Goal: Information Seeking & Learning: Learn about a topic

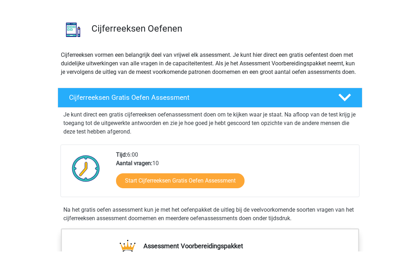
scroll to position [23, 0]
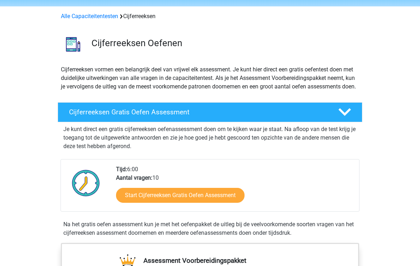
click at [137, 203] on link "Start Cijferreeksen Gratis Oefen Assessment" at bounding box center [180, 195] width 128 height 15
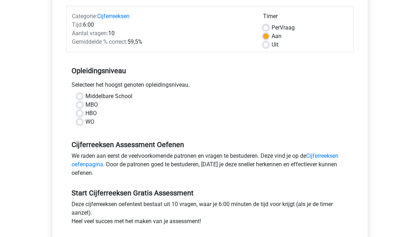
scroll to position [106, 0]
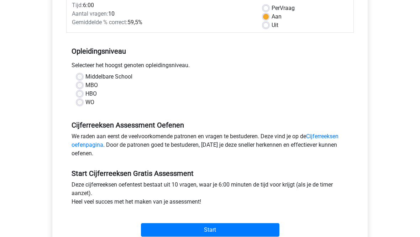
click at [85, 105] on label "WO" at bounding box center [89, 102] width 9 height 9
click at [82, 105] on input "WO" at bounding box center [80, 101] width 6 height 7
radio input "true"
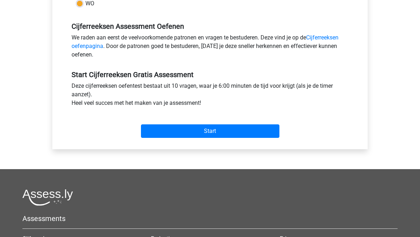
scroll to position [212, 0]
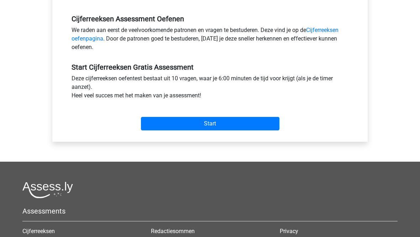
click at [156, 123] on input "Start" at bounding box center [210, 124] width 138 height 14
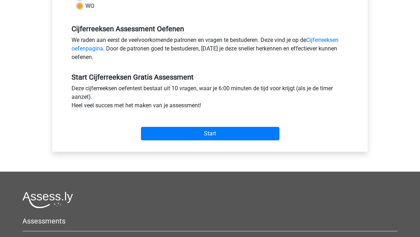
scroll to position [202, 0]
click at [153, 136] on input "Start" at bounding box center [210, 134] width 138 height 14
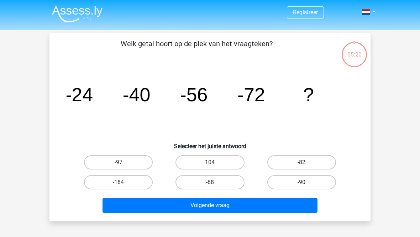
click at [206, 185] on label "-88" at bounding box center [209, 182] width 69 height 14
click at [210, 185] on input "-88" at bounding box center [212, 184] width 5 height 5
radio input "true"
click at [197, 206] on button "Volgende vraag" at bounding box center [209, 205] width 215 height 15
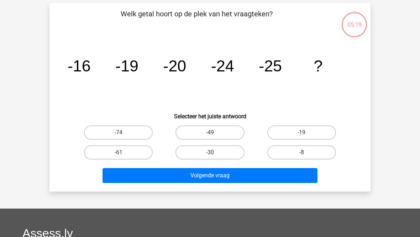
scroll to position [33, 0]
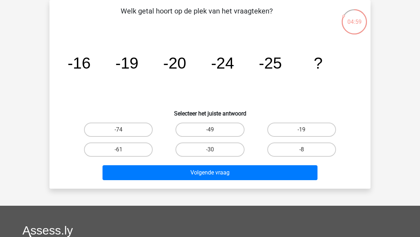
click at [197, 149] on label "-30" at bounding box center [209, 150] width 69 height 14
click at [210, 150] on input "-30" at bounding box center [212, 152] width 5 height 5
radio input "true"
click at [186, 171] on button "Volgende vraag" at bounding box center [209, 172] width 215 height 15
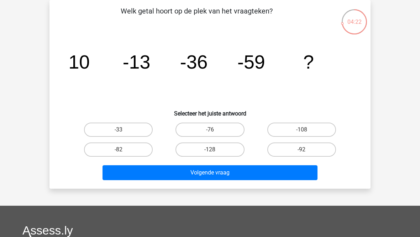
click at [111, 152] on label "-82" at bounding box center [118, 150] width 69 height 14
click at [118, 152] on input "-82" at bounding box center [120, 152] width 5 height 5
radio input "true"
click at [169, 174] on button "Volgende vraag" at bounding box center [209, 172] width 215 height 15
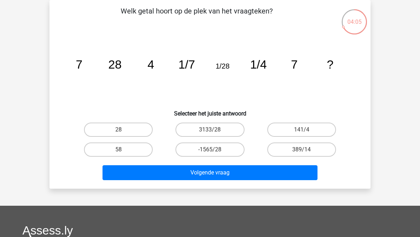
click at [116, 133] on label "28" at bounding box center [118, 130] width 69 height 14
click at [118, 133] on input "28" at bounding box center [120, 132] width 5 height 5
radio input "true"
click at [162, 172] on button "Volgende vraag" at bounding box center [209, 172] width 215 height 15
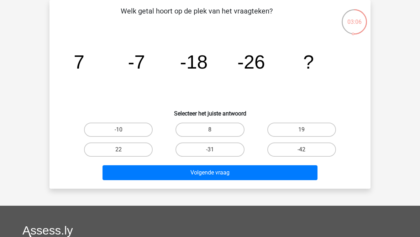
click at [209, 146] on label "-31" at bounding box center [209, 150] width 69 height 14
click at [210, 150] on input "-31" at bounding box center [212, 152] width 5 height 5
radio input "true"
click at [204, 173] on button "Volgende vraag" at bounding box center [209, 172] width 215 height 15
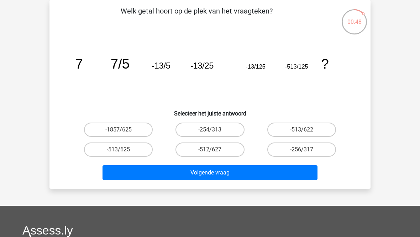
click at [123, 149] on label "-513/625" at bounding box center [118, 150] width 69 height 14
click at [123, 150] on input "-513/625" at bounding box center [120, 152] width 5 height 5
radio input "true"
click at [191, 176] on button "Volgende vraag" at bounding box center [209, 172] width 215 height 15
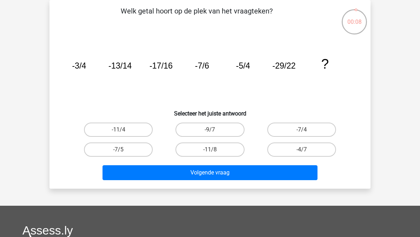
click at [128, 153] on label "-7/5" at bounding box center [118, 150] width 69 height 14
click at [123, 153] on input "-7/5" at bounding box center [120, 152] width 5 height 5
radio input "true"
click at [162, 173] on button "Volgende vraag" at bounding box center [209, 172] width 215 height 15
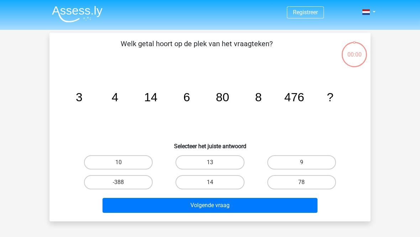
scroll to position [33, 0]
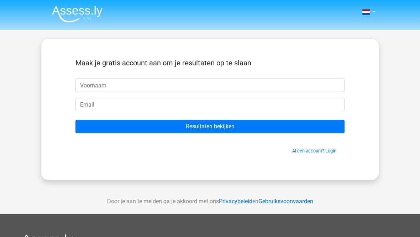
scroll to position [33, 0]
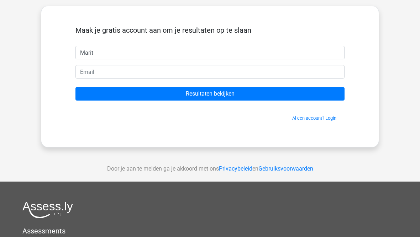
type input "Marit"
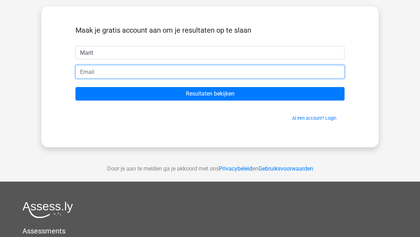
click at [80, 74] on input "email" at bounding box center [209, 72] width 269 height 14
type input "[EMAIL_ADDRESS][DOMAIN_NAME]"
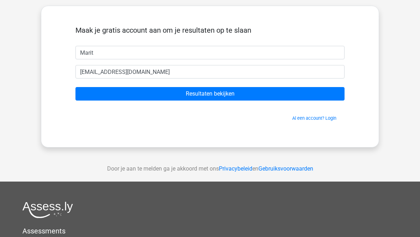
click at [165, 93] on input "Resultaten bekijken" at bounding box center [209, 94] width 269 height 14
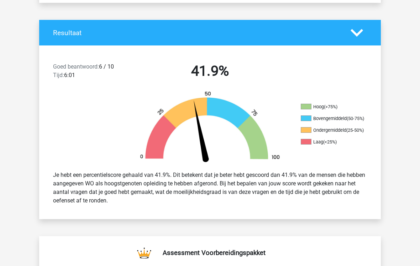
scroll to position [135, 0]
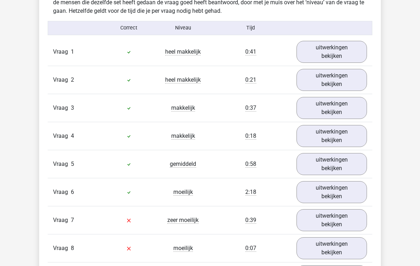
click at [346, 196] on link "uitwerkingen bekijken" at bounding box center [331, 192] width 70 height 22
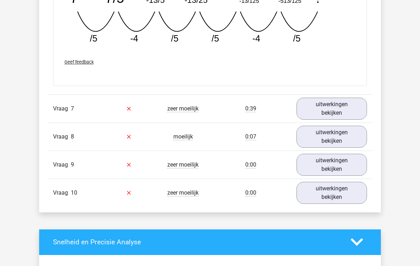
scroll to position [989, 0]
click at [340, 120] on link "uitwerkingen bekijken" at bounding box center [331, 109] width 70 height 22
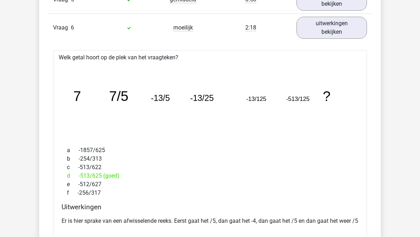
scroll to position [737, 0]
click at [348, 26] on link "uitwerkingen bekijken" at bounding box center [331, 28] width 70 height 22
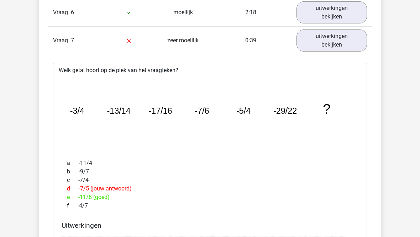
scroll to position [731, 0]
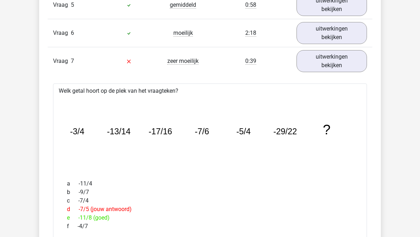
click at [313, 62] on link "uitwerkingen bekijken" at bounding box center [331, 61] width 70 height 22
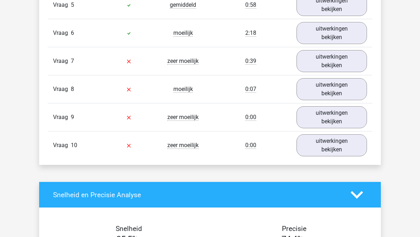
click at [314, 142] on link "uitwerkingen bekijken" at bounding box center [331, 145] width 70 height 22
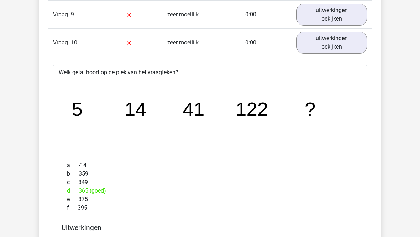
scroll to position [834, 0]
click at [307, 43] on link "uitwerkingen bekijken" at bounding box center [331, 43] width 70 height 22
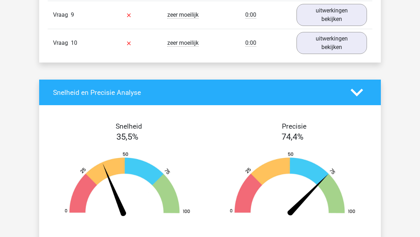
click at [310, 19] on link "uitwerkingen bekijken" at bounding box center [331, 15] width 70 height 22
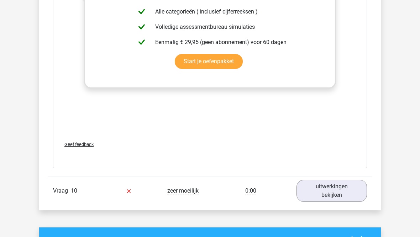
scroll to position [1118, 0]
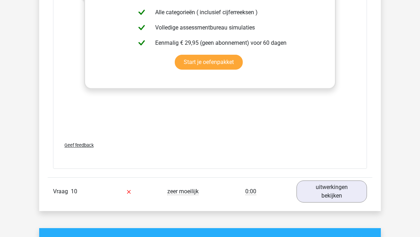
click at [315, 190] on link "uitwerkingen bekijken" at bounding box center [331, 192] width 70 height 22
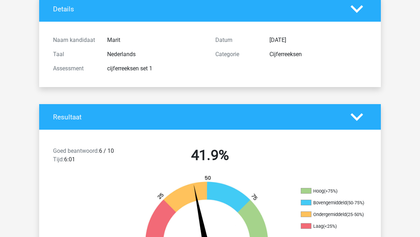
scroll to position [0, 0]
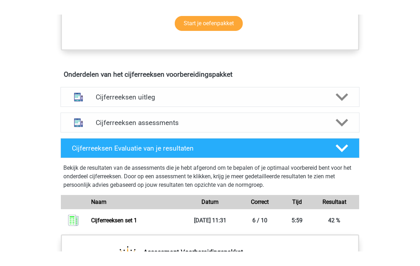
scroll to position [351, 0]
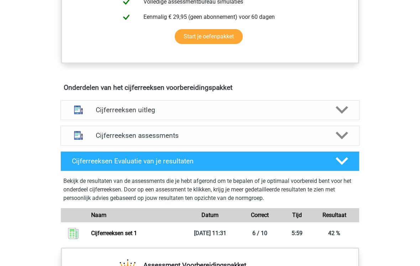
click at [87, 143] on img at bounding box center [78, 136] width 18 height 18
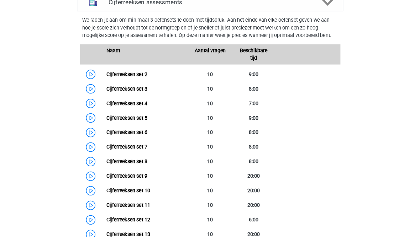
scroll to position [513, 0]
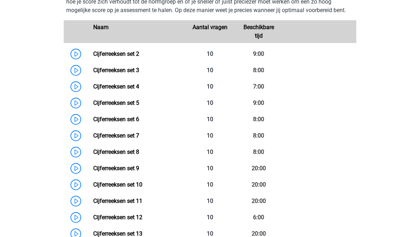
click at [93, 74] on link "Cijferreeksen set 3" at bounding box center [116, 70] width 46 height 7
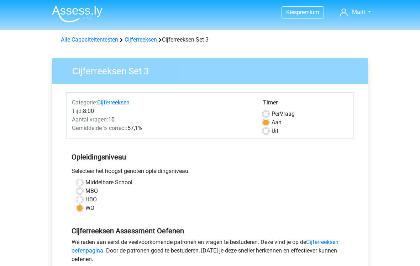
click at [271, 129] on label "Uit" at bounding box center [274, 131] width 7 height 9
click at [266, 129] on input "Uit" at bounding box center [266, 130] width 6 height 7
radio input "true"
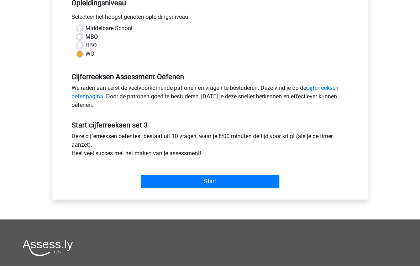
scroll to position [179, 0]
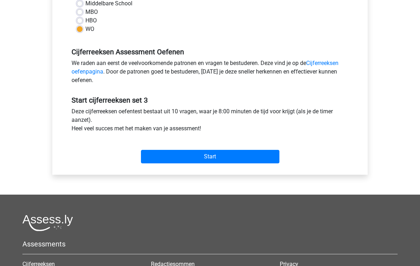
click at [157, 156] on input "Start" at bounding box center [210, 157] width 138 height 14
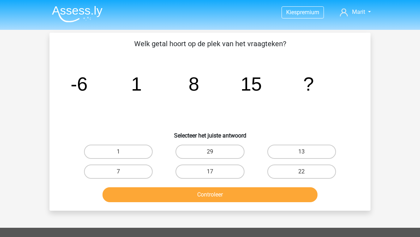
click at [290, 171] on label "22" at bounding box center [301, 172] width 69 height 14
click at [301, 172] on input "22" at bounding box center [303, 174] width 5 height 5
radio input "true"
click at [230, 196] on button "Controleer" at bounding box center [209, 194] width 215 height 15
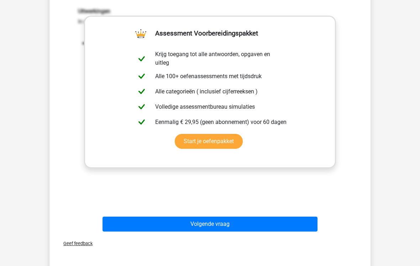
click at [155, 225] on button "Volgende vraag" at bounding box center [209, 224] width 215 height 15
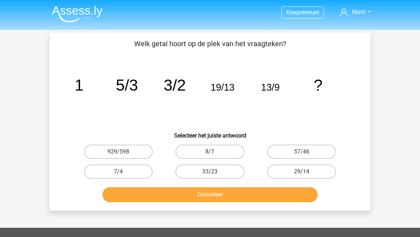
click at [197, 166] on label "33/23" at bounding box center [209, 172] width 69 height 14
click at [210, 172] on input "33/23" at bounding box center [212, 174] width 5 height 5
radio input "true"
click at [168, 197] on button "Controleer" at bounding box center [209, 194] width 215 height 15
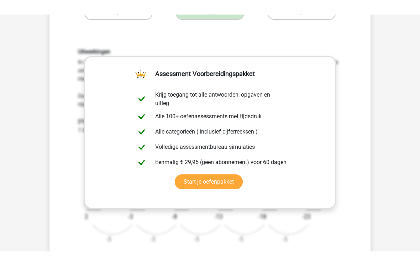
scroll to position [146, 0]
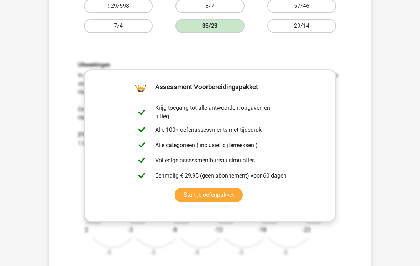
click at [192, 195] on link "Start je oefenpakket" at bounding box center [209, 195] width 68 height 15
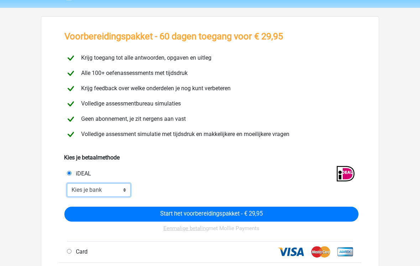
click at [126, 192] on select "Kies je bank ABN AMRO ING Rabobank ASN Bank bunq Knab N26 NN Regiobank Revolut …" at bounding box center [99, 191] width 64 height 14
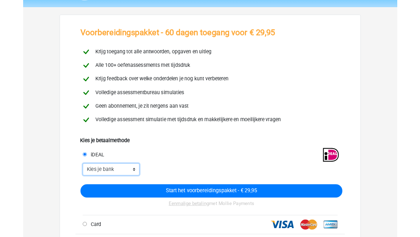
scroll to position [22, 0]
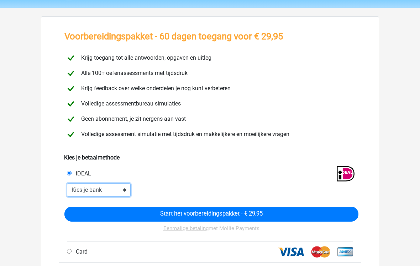
select select "ideal_ABNANL2A"
click at [96, 214] on input "Start het voorbereidingspakket - € 29,95" at bounding box center [211, 214] width 294 height 15
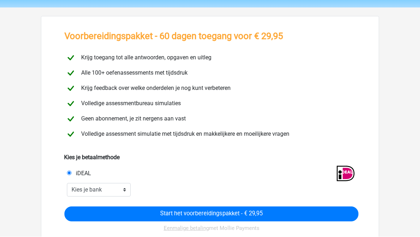
scroll to position [86, 0]
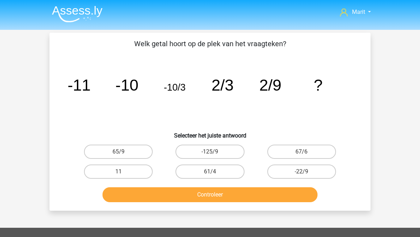
click at [109, 209] on div "Welk getal hoort op de plek van het vraagteken? image/svg+xml -11 -10 -10/3 2/3…" at bounding box center [209, 122] width 321 height 178
click at [119, 196] on button "Controleer" at bounding box center [209, 194] width 215 height 15
click at [27, 156] on div "Marit maritgodijn@gmail.com Nederlands English" at bounding box center [210, 208] width 420 height 416
click at [283, 168] on label "-22/9" at bounding box center [301, 172] width 69 height 14
click at [301, 172] on input "-22/9" at bounding box center [303, 174] width 5 height 5
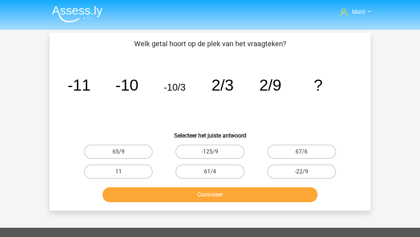
radio input "true"
click at [228, 193] on button "Controleer" at bounding box center [209, 194] width 215 height 15
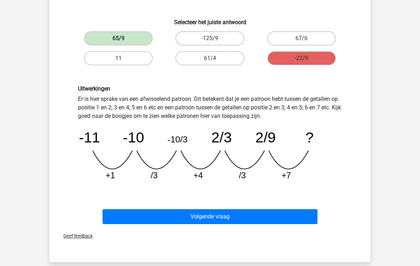
click at [255, 219] on button "Volgende vraag" at bounding box center [209, 217] width 215 height 15
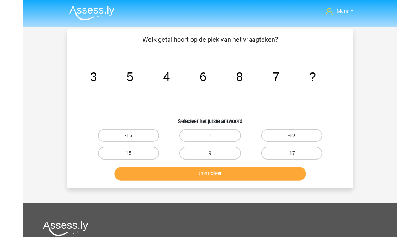
scroll to position [29, 0]
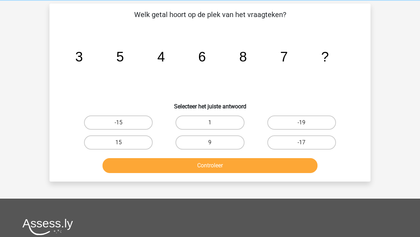
click at [200, 143] on label "9" at bounding box center [209, 142] width 69 height 14
click at [210, 143] on input "9" at bounding box center [212, 145] width 5 height 5
radio input "true"
click at [184, 167] on button "Controleer" at bounding box center [209, 165] width 215 height 15
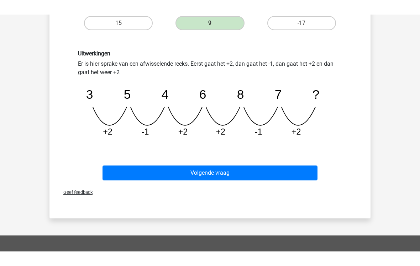
scroll to position [134, 0]
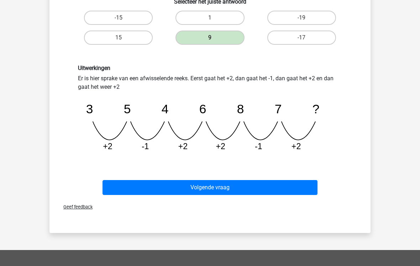
click at [143, 187] on button "Volgende vraag" at bounding box center [209, 188] width 215 height 15
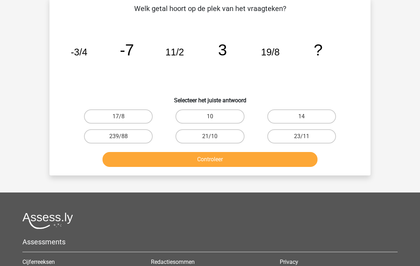
scroll to position [33, 0]
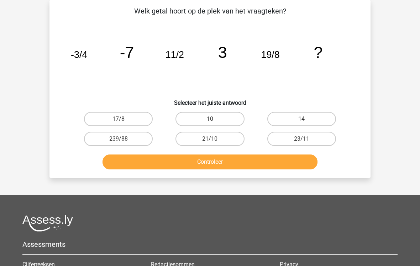
click at [281, 137] on label "23/11" at bounding box center [301, 139] width 69 height 14
click at [301, 139] on input "23/11" at bounding box center [303, 141] width 5 height 5
radio input "true"
click at [214, 164] on button "Controleer" at bounding box center [209, 162] width 215 height 15
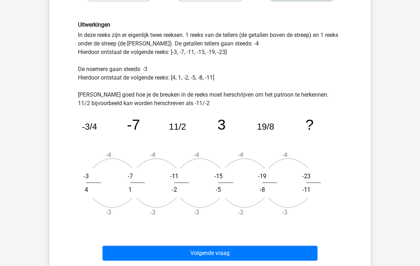
scroll to position [180, 0]
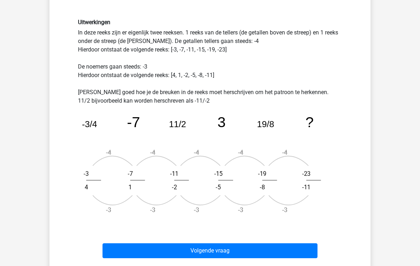
click at [161, 237] on button "Volgende vraag" at bounding box center [209, 251] width 215 height 15
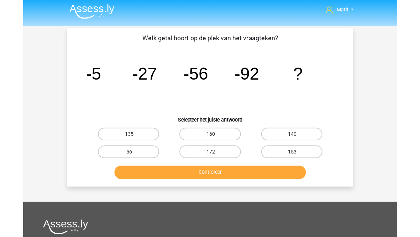
scroll to position [30, 0]
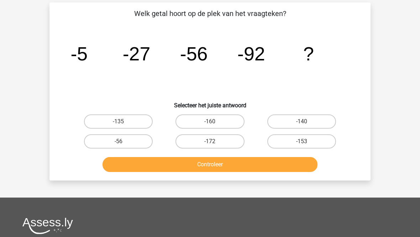
click at [207, 138] on label "-172" at bounding box center [209, 141] width 69 height 14
click at [210, 142] on input "-172" at bounding box center [212, 144] width 5 height 5
radio input "true"
click at [199, 166] on button "Controleer" at bounding box center [209, 164] width 215 height 15
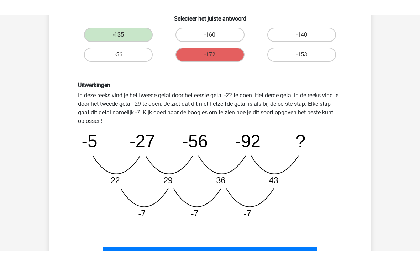
scroll to position [102, 0]
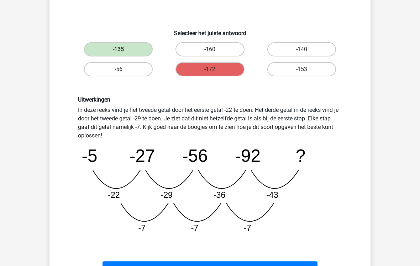
click at [163, 237] on div "Volgende vraag" at bounding box center [210, 267] width 298 height 23
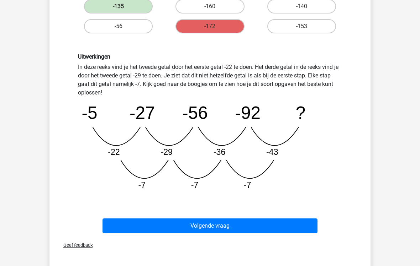
click at [132, 228] on button "Volgende vraag" at bounding box center [209, 226] width 215 height 15
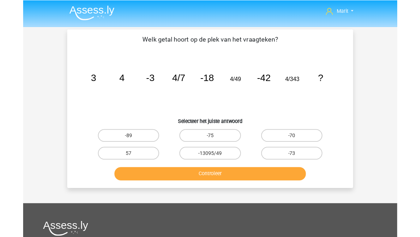
scroll to position [29, 0]
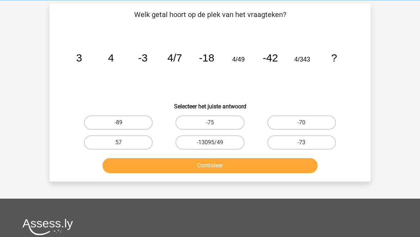
click at [194, 127] on label "-75" at bounding box center [209, 123] width 69 height 14
click at [210, 127] on input "-75" at bounding box center [212, 125] width 5 height 5
radio input "true"
click at [183, 165] on button "Controleer" at bounding box center [209, 165] width 215 height 15
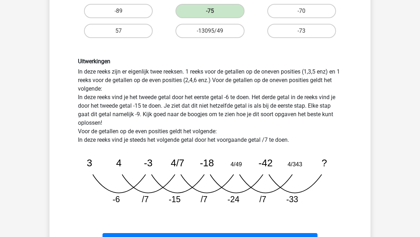
scroll to position [140, 0]
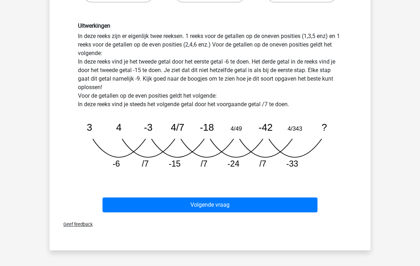
click at [143, 211] on button "Volgende vraag" at bounding box center [209, 205] width 215 height 15
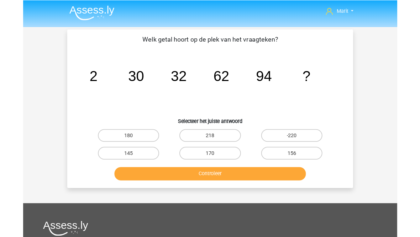
scroll to position [29, 0]
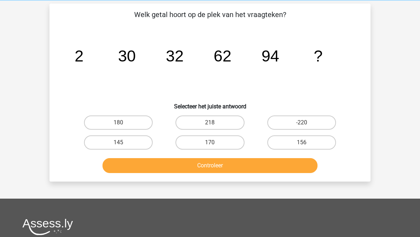
click at [295, 145] on label "156" at bounding box center [301, 142] width 69 height 14
click at [301, 145] on input "156" at bounding box center [303, 145] width 5 height 5
radio input "true"
click at [232, 167] on button "Controleer" at bounding box center [209, 165] width 215 height 15
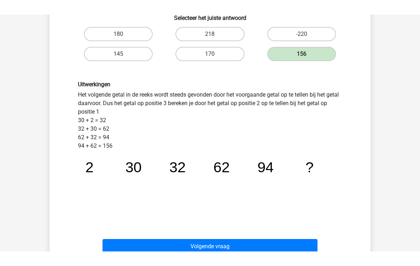
scroll to position [105, 0]
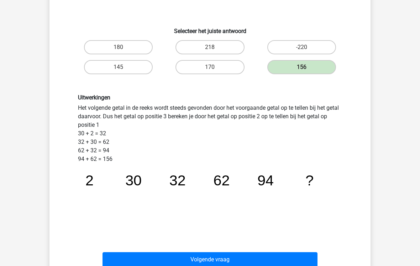
click at [165, 237] on button "Volgende vraag" at bounding box center [209, 259] width 215 height 15
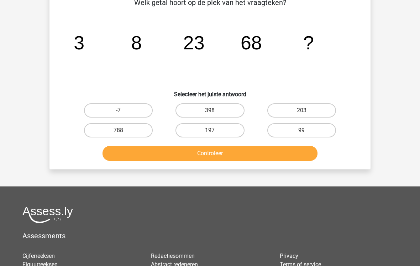
scroll to position [33, 0]
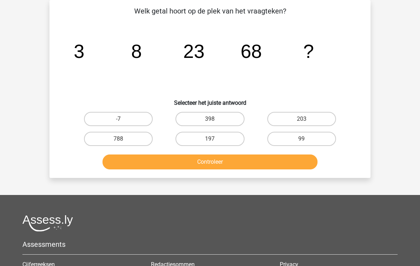
click at [289, 119] on label "203" at bounding box center [301, 119] width 69 height 14
click at [301, 119] on input "203" at bounding box center [303, 121] width 5 height 5
radio input "true"
click at [200, 161] on button "Controleer" at bounding box center [209, 162] width 215 height 15
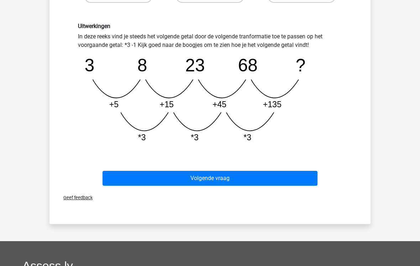
click at [171, 178] on button "Volgende vraag" at bounding box center [209, 178] width 215 height 15
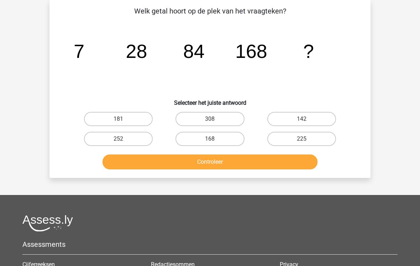
click at [204, 138] on label "168" at bounding box center [209, 139] width 69 height 14
click at [210, 139] on input "168" at bounding box center [212, 141] width 5 height 5
radio input "true"
click at [196, 163] on button "Controleer" at bounding box center [209, 162] width 215 height 15
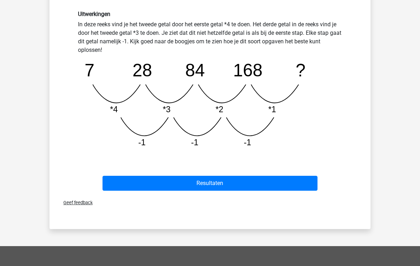
scroll to position [189, 0]
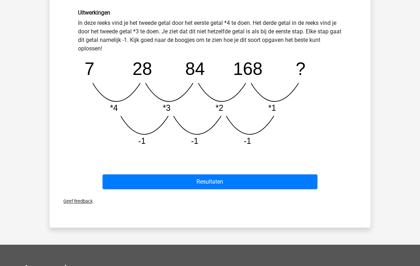
click at [169, 180] on button "Resultaten" at bounding box center [209, 182] width 215 height 15
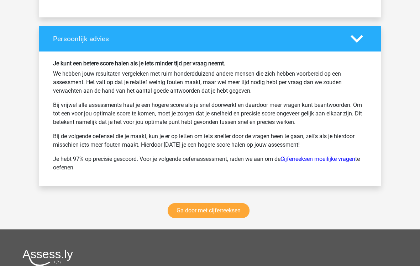
scroll to position [995, 0]
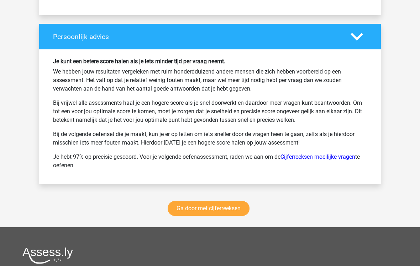
click at [180, 209] on link "Ga door met cijferreeksen" at bounding box center [208, 209] width 82 height 15
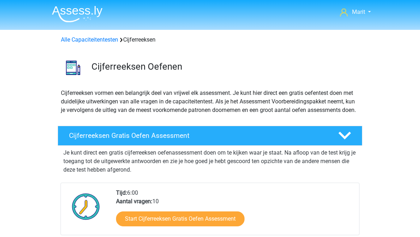
scroll to position [318, 0]
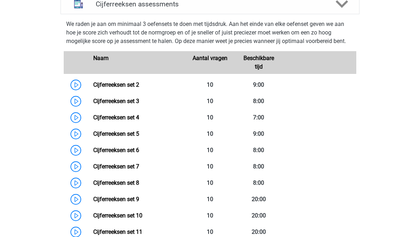
click at [93, 88] on link "Cijferreeksen set 2" at bounding box center [116, 84] width 46 height 7
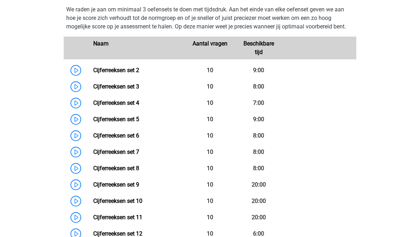
scroll to position [332, 0]
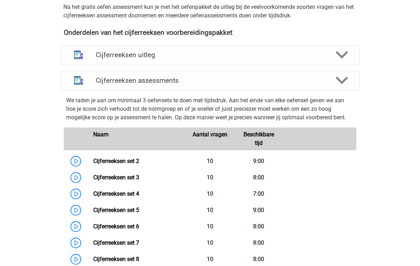
click at [91, 59] on div "Cijferreeksen uitleg" at bounding box center [209, 55] width 239 height 8
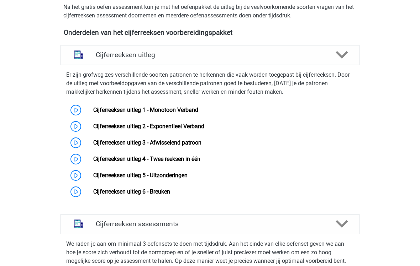
click at [75, 62] on img at bounding box center [78, 55] width 18 height 18
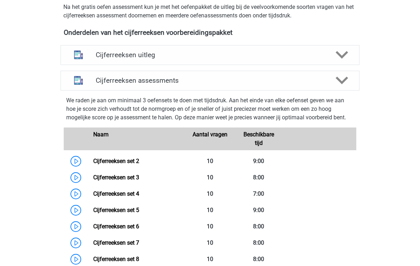
click at [77, 89] on img at bounding box center [78, 80] width 18 height 18
click at [340, 85] on polygon at bounding box center [341, 81] width 12 height 8
click at [75, 64] on img at bounding box center [78, 55] width 18 height 18
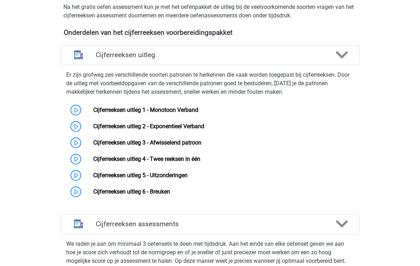
click at [93, 195] on link "Cijferreeksen uitleg 6 - Breuken" at bounding box center [131, 191] width 77 height 7
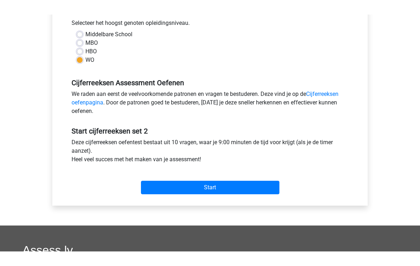
scroll to position [134, 0]
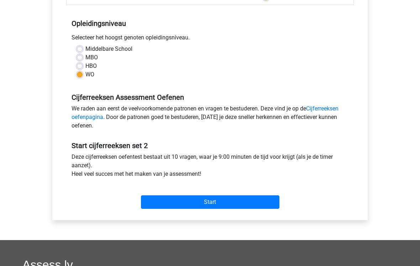
click at [155, 200] on input "Start" at bounding box center [210, 203] width 138 height 14
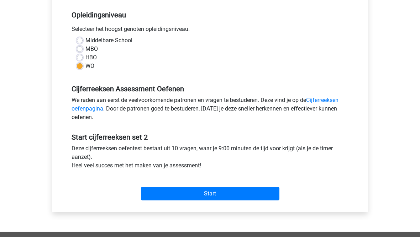
scroll to position [0, 0]
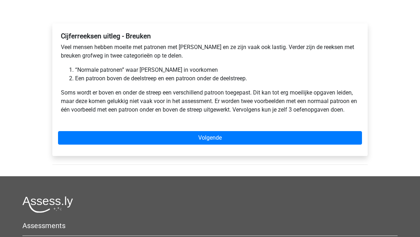
scroll to position [104, 0]
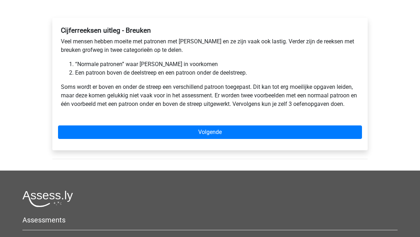
click at [91, 137] on link "Volgende" at bounding box center [210, 133] width 304 height 14
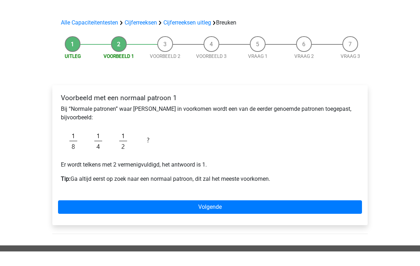
scroll to position [22, 0]
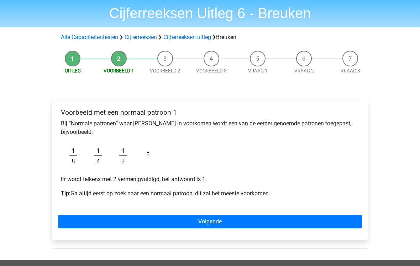
click at [149, 222] on link "Volgende" at bounding box center [210, 222] width 304 height 14
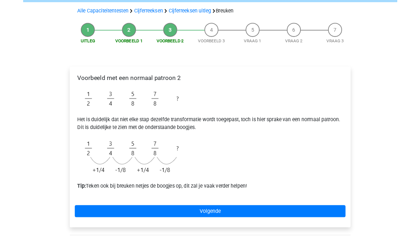
scroll to position [76, 0]
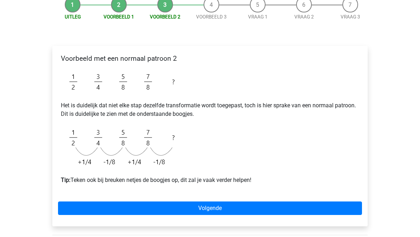
click at [148, 211] on link "Volgende" at bounding box center [210, 209] width 304 height 14
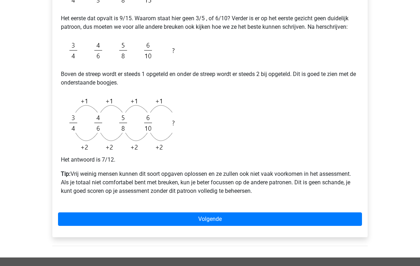
scroll to position [211, 0]
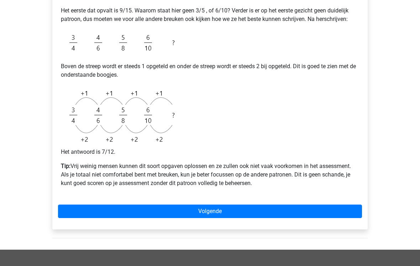
click at [124, 209] on link "Volgende" at bounding box center [210, 212] width 304 height 14
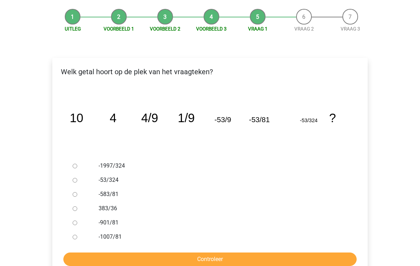
scroll to position [72, 0]
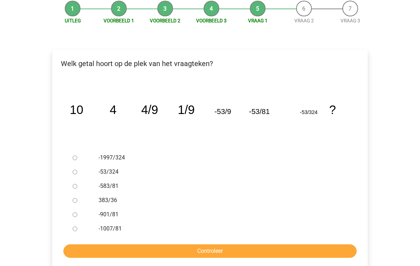
click at [77, 199] on input "383/36" at bounding box center [75, 201] width 5 height 5
radio input "true"
click at [111, 237] on input "Controleer" at bounding box center [209, 252] width 293 height 14
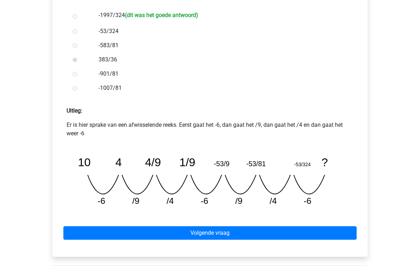
scroll to position [281, 0]
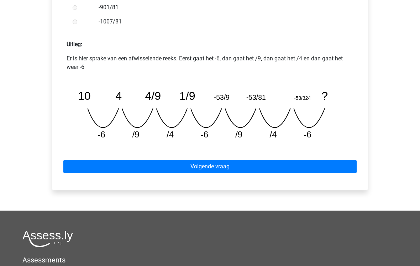
click at [139, 169] on link "Volgende vraag" at bounding box center [209, 167] width 293 height 14
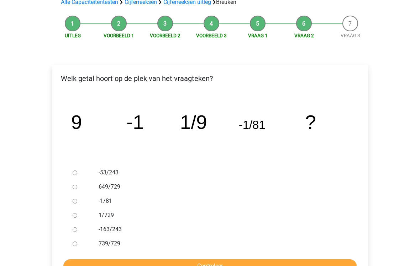
scroll to position [58, 0]
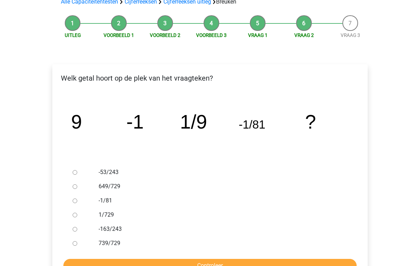
click at [77, 214] on input "1/729" at bounding box center [75, 215] width 5 height 5
radio input "true"
click at [113, 237] on input "Controleer" at bounding box center [209, 267] width 293 height 14
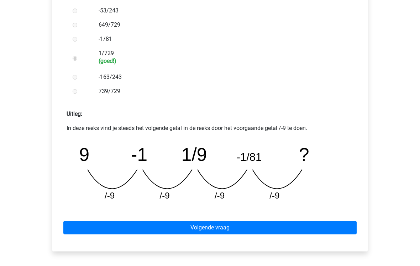
scroll to position [240, 0]
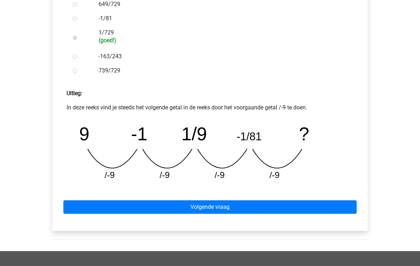
click at [173, 209] on link "Volgende vraag" at bounding box center [209, 208] width 293 height 14
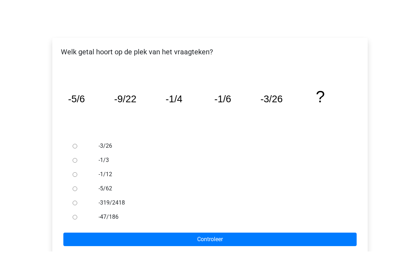
scroll to position [70, 0]
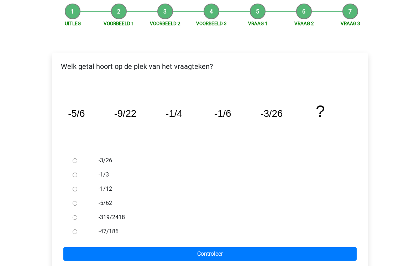
click at [70, 158] on div at bounding box center [81, 161] width 23 height 14
click at [74, 164] on div at bounding box center [81, 161] width 23 height 14
click at [75, 163] on input "-3/26" at bounding box center [75, 161] width 5 height 5
radio input "true"
click at [136, 237] on input "Controleer" at bounding box center [209, 254] width 293 height 14
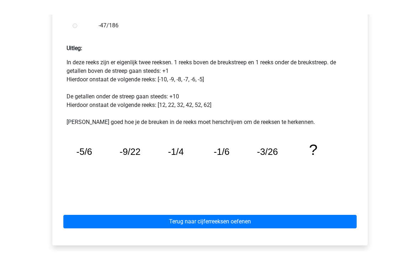
scroll to position [263, 0]
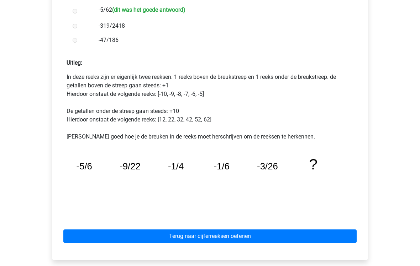
click at [150, 236] on link "Terug naar cijferreeksen oefenen" at bounding box center [209, 237] width 293 height 14
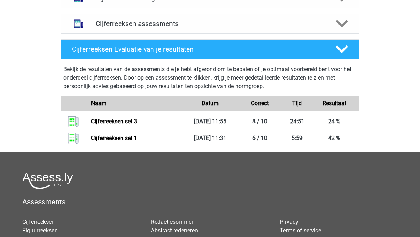
scroll to position [319, 0]
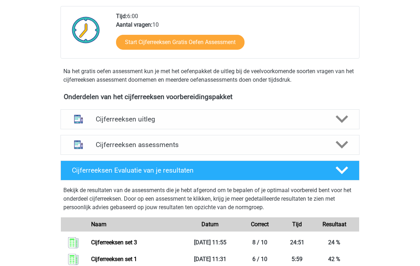
click at [97, 149] on h4 "Cijferreeksen assessments" at bounding box center [210, 145] width 228 height 8
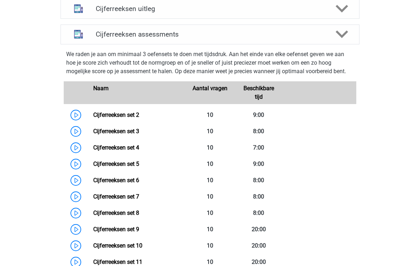
scroll to position [288, 0]
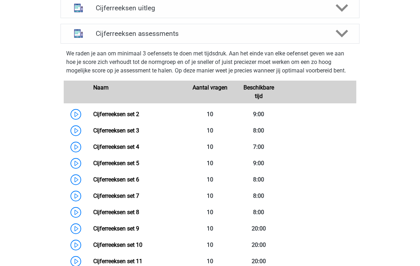
click at [93, 167] on link "Cijferreeksen set 5" at bounding box center [116, 163] width 46 height 7
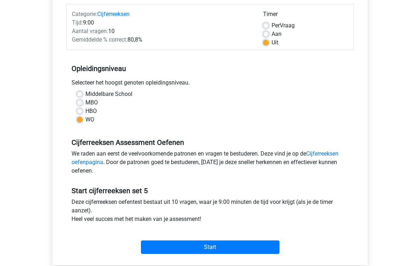
scroll to position [89, 0]
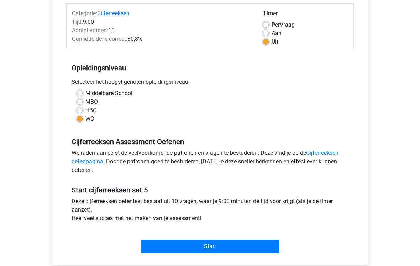
click at [155, 237] on input "Start" at bounding box center [210, 247] width 138 height 14
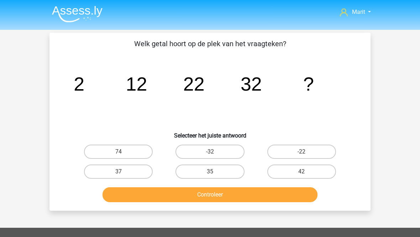
click at [295, 172] on label "42" at bounding box center [301, 172] width 69 height 14
click at [301, 172] on input "42" at bounding box center [303, 174] width 5 height 5
radio input "true"
click at [257, 197] on button "Controleer" at bounding box center [209, 194] width 215 height 15
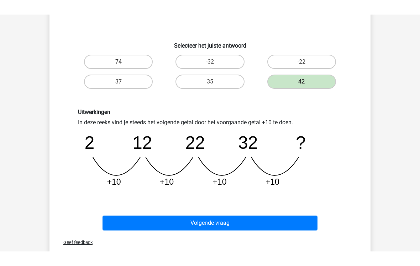
scroll to position [75, 0]
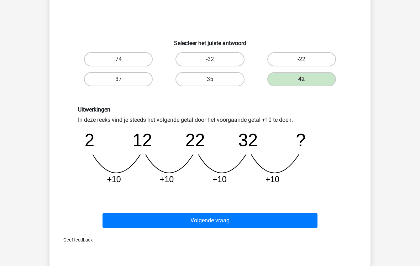
click at [178, 219] on button "Volgende vraag" at bounding box center [209, 220] width 215 height 15
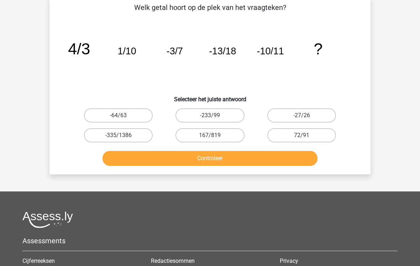
scroll to position [33, 0]
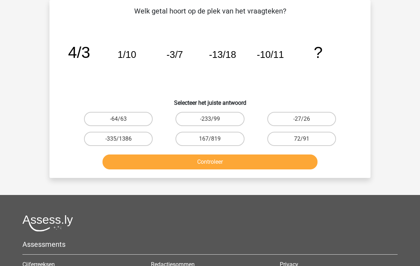
click at [209, 133] on label "167/819" at bounding box center [209, 139] width 69 height 14
click at [210, 139] on input "167/819" at bounding box center [212, 141] width 5 height 5
radio input "true"
click at [198, 166] on button "Controleer" at bounding box center [209, 162] width 215 height 15
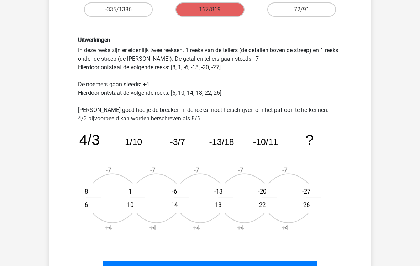
scroll to position [217, 0]
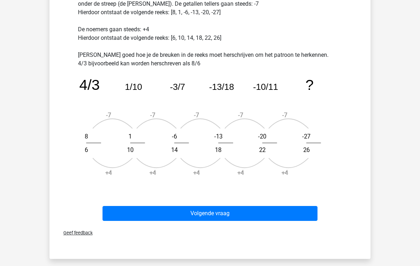
click at [112, 212] on button "Volgende vraag" at bounding box center [209, 213] width 215 height 15
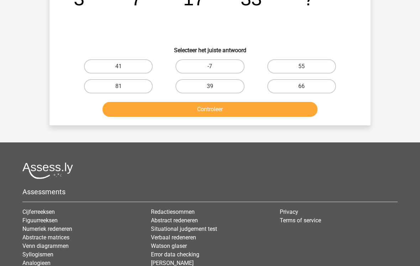
scroll to position [33, 0]
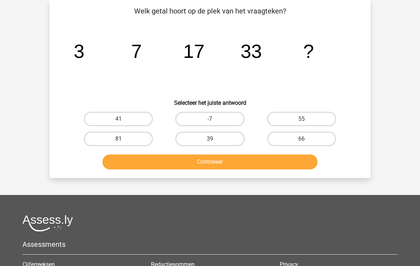
click at [289, 121] on label "55" at bounding box center [301, 119] width 69 height 14
click at [301, 121] on input "55" at bounding box center [303, 121] width 5 height 5
radio input "true"
click at [223, 163] on button "Controleer" at bounding box center [209, 162] width 215 height 15
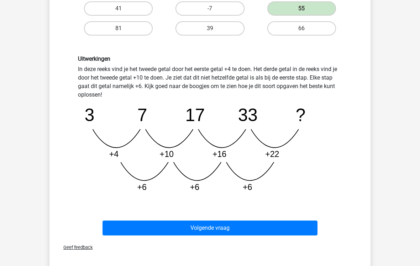
click at [179, 228] on button "Volgende vraag" at bounding box center [209, 228] width 215 height 15
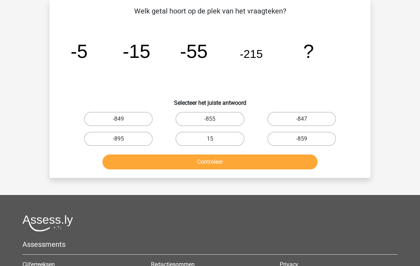
click at [206, 116] on label "-855" at bounding box center [209, 119] width 69 height 14
click at [210, 119] on input "-855" at bounding box center [212, 121] width 5 height 5
radio input "true"
click at [199, 168] on button "Controleer" at bounding box center [209, 162] width 215 height 15
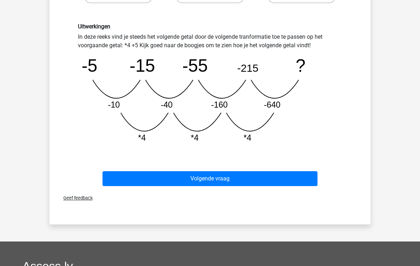
click at [174, 180] on button "Volgende vraag" at bounding box center [209, 178] width 215 height 15
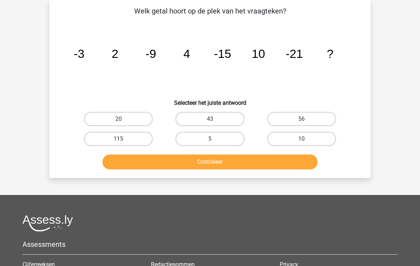
click at [203, 136] on label "5" at bounding box center [209, 139] width 69 height 14
click at [210, 139] on input "5" at bounding box center [212, 141] width 5 height 5
radio input "true"
click at [201, 169] on button "Controleer" at bounding box center [209, 162] width 215 height 15
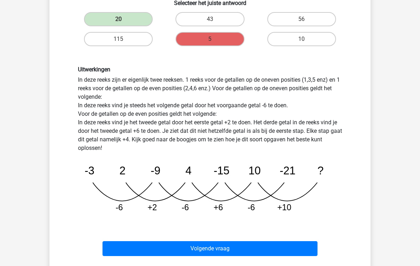
scroll to position [133, 0]
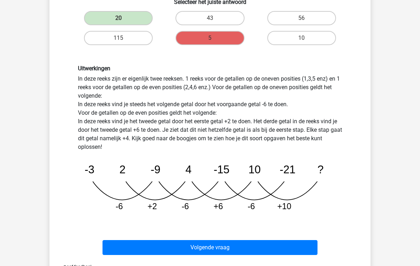
click at [177, 237] on button "Volgende vraag" at bounding box center [209, 248] width 215 height 15
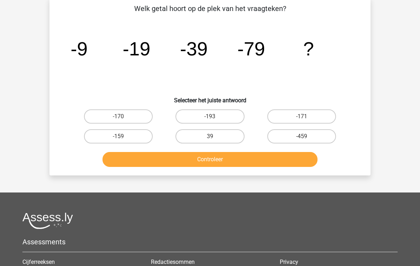
scroll to position [33, 0]
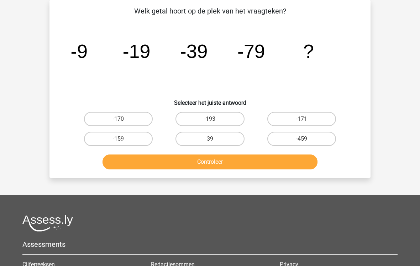
click at [123, 141] on input "-159" at bounding box center [120, 141] width 5 height 5
radio input "true"
click at [136, 164] on button "Controleer" at bounding box center [209, 162] width 215 height 15
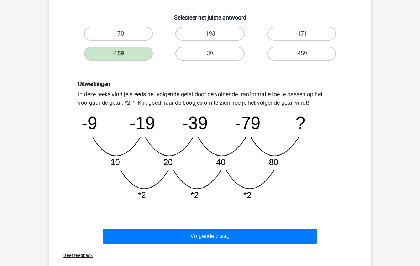
scroll to position [119, 0]
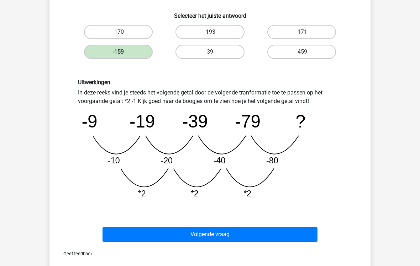
click at [152, 233] on button "Volgende vraag" at bounding box center [209, 235] width 215 height 15
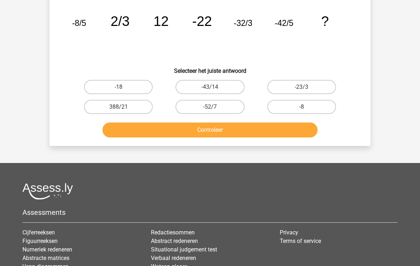
scroll to position [33, 0]
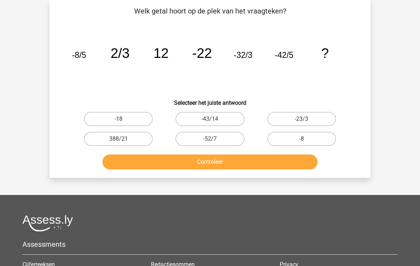
click at [203, 137] on label "-52/7" at bounding box center [209, 139] width 69 height 14
click at [210, 139] on input "-52/7" at bounding box center [212, 141] width 5 height 5
radio input "true"
click at [197, 160] on button "Controleer" at bounding box center [209, 162] width 215 height 15
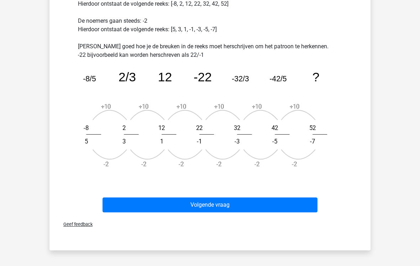
scroll to position [229, 0]
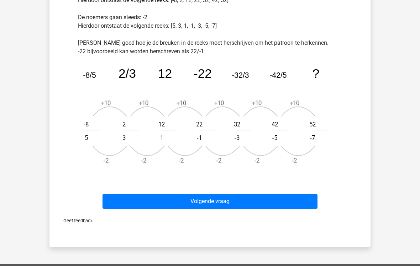
click at [135, 201] on button "Volgende vraag" at bounding box center [209, 201] width 215 height 15
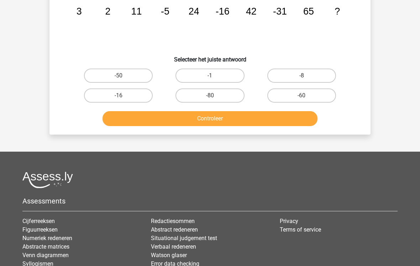
scroll to position [33, 0]
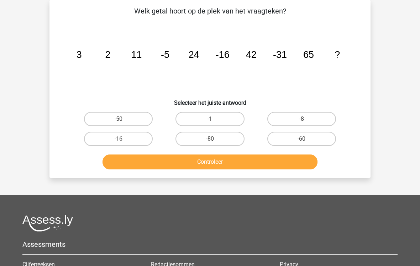
click at [128, 120] on label "-50" at bounding box center [118, 119] width 69 height 14
click at [123, 120] on input "-50" at bounding box center [120, 121] width 5 height 5
radio input "true"
click at [169, 163] on button "Controleer" at bounding box center [209, 162] width 215 height 15
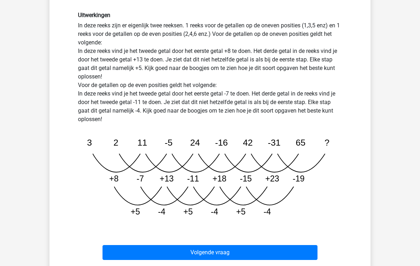
scroll to position [198, 0]
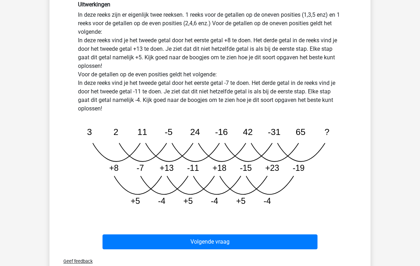
click at [153, 237] on button "Volgende vraag" at bounding box center [209, 242] width 215 height 15
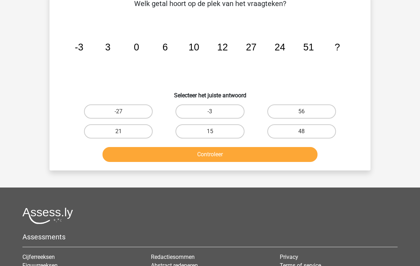
scroll to position [33, 0]
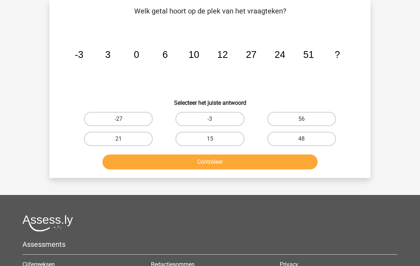
click at [283, 140] on label "48" at bounding box center [301, 139] width 69 height 14
click at [301, 140] on input "48" at bounding box center [303, 141] width 5 height 5
radio input "true"
click at [240, 161] on button "Controleer" at bounding box center [209, 162] width 215 height 15
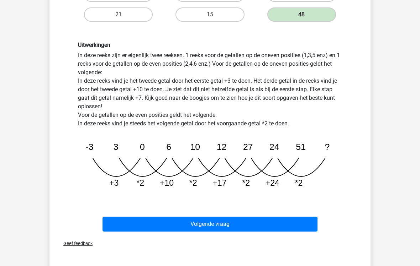
scroll to position [159, 0]
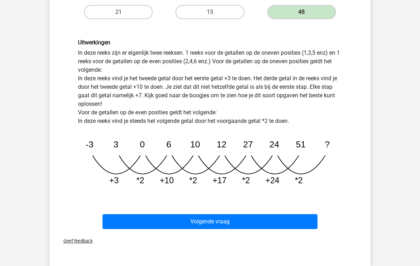
click at [193, 221] on button "Volgende vraag" at bounding box center [209, 222] width 215 height 15
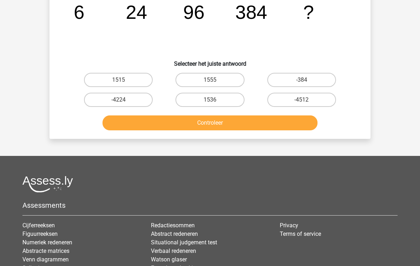
scroll to position [33, 0]
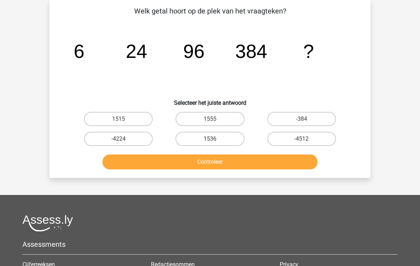
click at [203, 138] on label "1536" at bounding box center [209, 139] width 69 height 14
click at [210, 139] on input "1536" at bounding box center [212, 141] width 5 height 5
radio input "true"
click at [196, 166] on button "Controleer" at bounding box center [209, 162] width 215 height 15
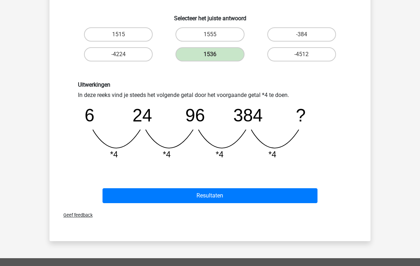
scroll to position [117, 0]
click at [160, 195] on button "Resultaten" at bounding box center [209, 195] width 215 height 15
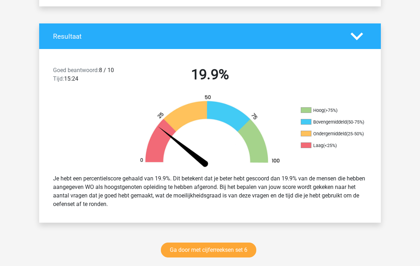
scroll to position [183, 0]
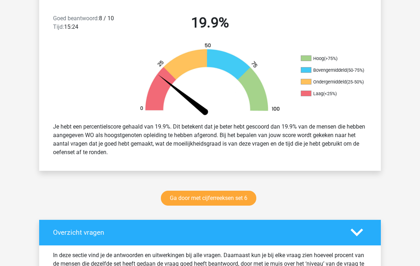
click at [181, 198] on link "Ga door met cijferreeksen set 6" at bounding box center [208, 198] width 95 height 15
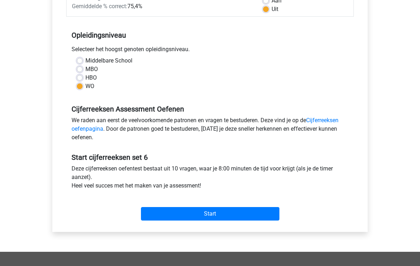
scroll to position [122, 0]
click at [161, 213] on input "Start" at bounding box center [210, 214] width 138 height 14
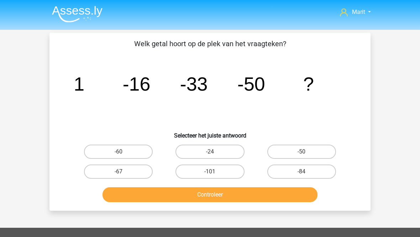
click at [119, 171] on label "-67" at bounding box center [118, 172] width 69 height 14
click at [119, 172] on input "-67" at bounding box center [120, 174] width 5 height 5
radio input "true"
click at [151, 199] on button "Controleer" at bounding box center [209, 194] width 215 height 15
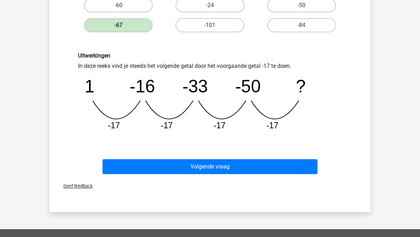
click at [157, 162] on button "Volgende vraag" at bounding box center [209, 167] width 215 height 15
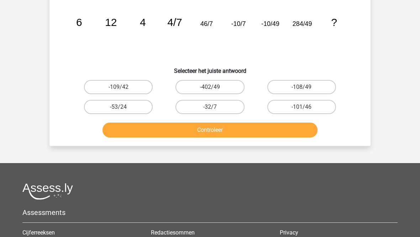
scroll to position [33, 0]
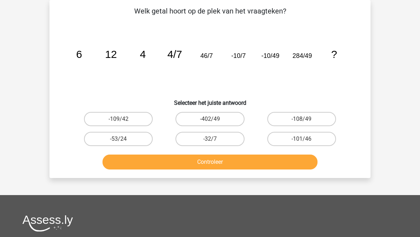
click at [201, 122] on label "-402/49" at bounding box center [209, 119] width 69 height 14
click at [210, 122] on input "-402/49" at bounding box center [212, 121] width 5 height 5
radio input "true"
click at [198, 163] on button "Controleer" at bounding box center [209, 162] width 215 height 15
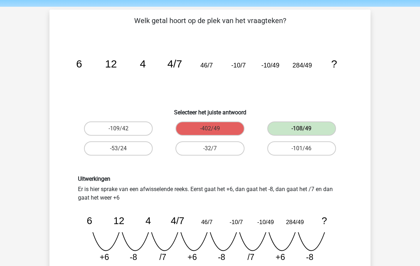
scroll to position [23, 0]
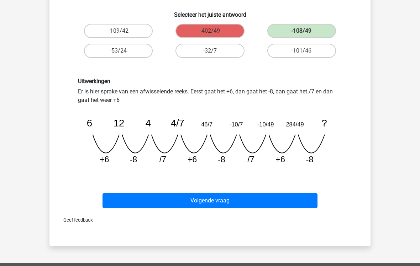
click at [133, 200] on button "Volgende vraag" at bounding box center [209, 201] width 215 height 15
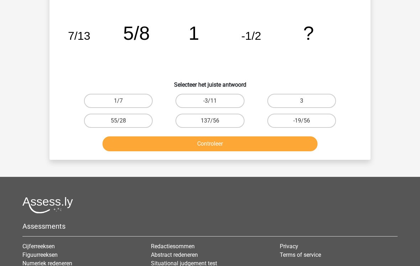
scroll to position [33, 0]
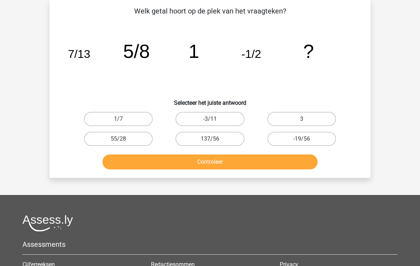
click at [103, 123] on label "1/7" at bounding box center [118, 119] width 69 height 14
click at [118, 123] on input "1/7" at bounding box center [120, 121] width 5 height 5
radio input "true"
click at [128, 166] on button "Controleer" at bounding box center [209, 162] width 215 height 15
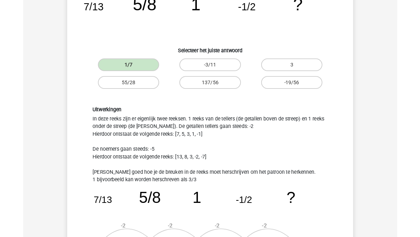
scroll to position [0, 0]
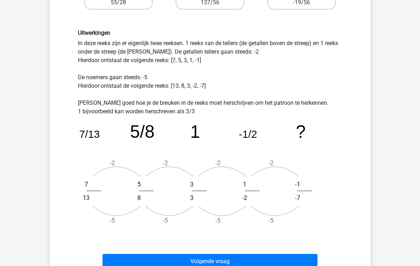
click at [137, 237] on button "Volgende vraag" at bounding box center [209, 261] width 215 height 15
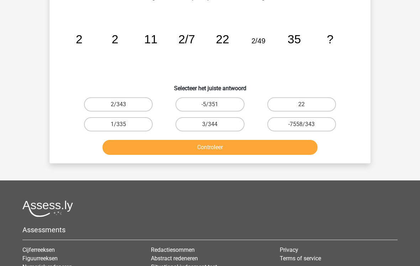
scroll to position [33, 0]
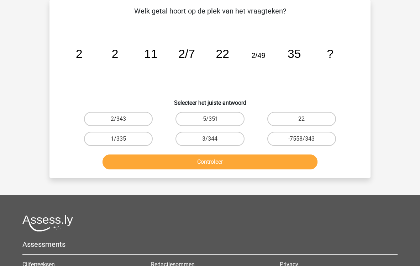
click at [118, 114] on label "2/343" at bounding box center [118, 119] width 69 height 14
click at [118, 119] on input "2/343" at bounding box center [120, 121] width 5 height 5
radio input "true"
click at [157, 160] on button "Controleer" at bounding box center [209, 162] width 215 height 15
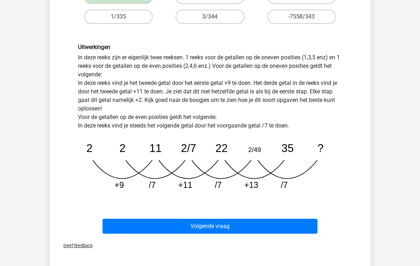
scroll to position [156, 0]
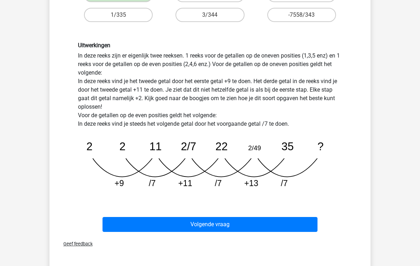
click at [192, 223] on button "Volgende vraag" at bounding box center [209, 225] width 215 height 15
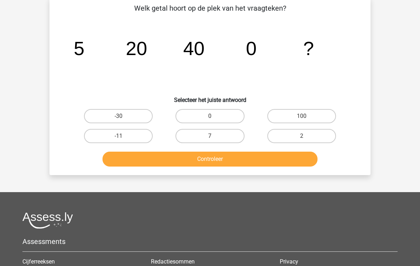
scroll to position [33, 0]
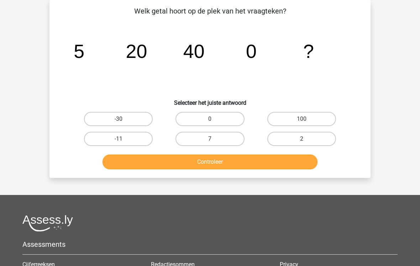
click at [201, 117] on label "0" at bounding box center [209, 119] width 69 height 14
click at [210, 119] on input "0" at bounding box center [212, 121] width 5 height 5
radio input "true"
click at [194, 165] on button "Controleer" at bounding box center [209, 162] width 215 height 15
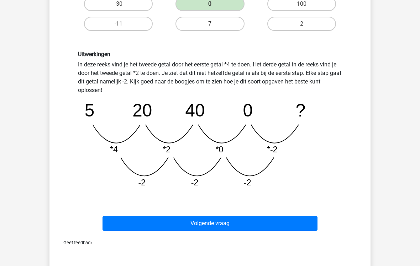
click at [163, 224] on button "Volgende vraag" at bounding box center [209, 223] width 215 height 15
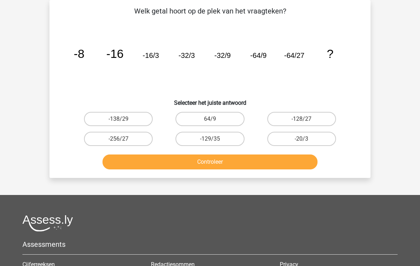
click at [138, 49] on icon "image/svg+xml -8 -16 -16/3 -32/3 -32/9 -64/9 -64/27 ?" at bounding box center [209, 58] width 287 height 72
click at [292, 115] on label "-128/27" at bounding box center [301, 119] width 69 height 14
click at [301, 119] on input "-128/27" at bounding box center [303, 121] width 5 height 5
radio input "true"
click at [237, 159] on button "Controleer" at bounding box center [209, 162] width 215 height 15
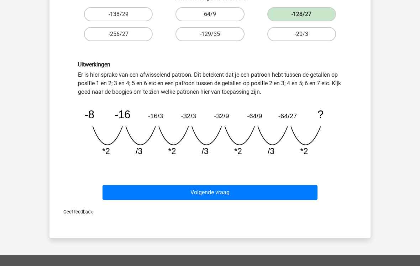
click at [179, 191] on button "Volgende vraag" at bounding box center [209, 192] width 215 height 15
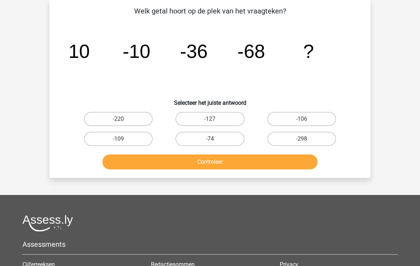
click at [198, 120] on label "-127" at bounding box center [209, 119] width 69 height 14
click at [210, 120] on input "-127" at bounding box center [212, 121] width 5 height 5
radio input "true"
click at [179, 163] on button "Controleer" at bounding box center [209, 162] width 215 height 15
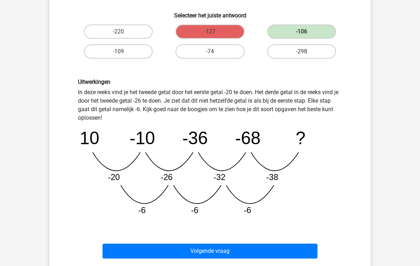
scroll to position [121, 0]
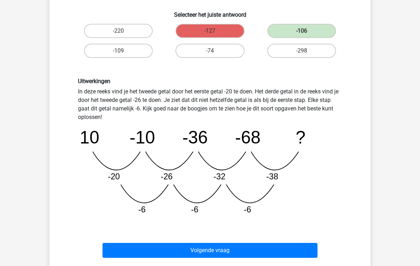
click at [186, 237] on button "Volgende vraag" at bounding box center [209, 250] width 215 height 15
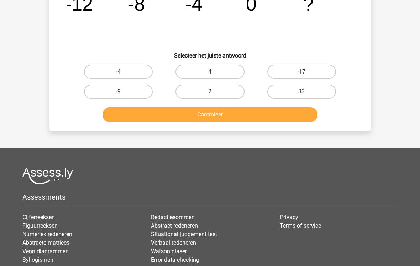
scroll to position [33, 0]
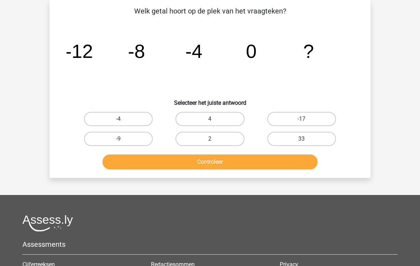
click at [206, 119] on label "4" at bounding box center [209, 119] width 69 height 14
click at [210, 119] on input "4" at bounding box center [212, 121] width 5 height 5
radio input "true"
click at [189, 162] on button "Controleer" at bounding box center [209, 162] width 215 height 15
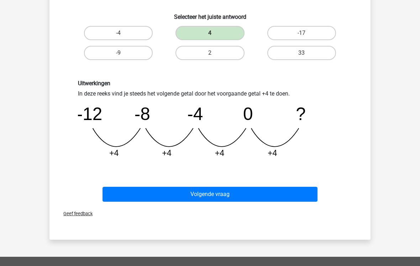
click at [151, 195] on button "Volgende vraag" at bounding box center [209, 194] width 215 height 15
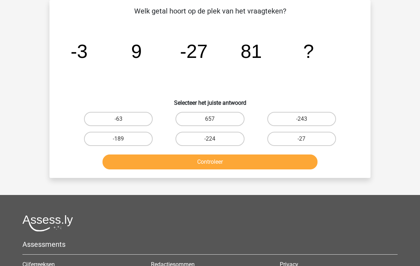
click at [299, 122] on label "-243" at bounding box center [301, 119] width 69 height 14
click at [301, 122] on input "-243" at bounding box center [303, 121] width 5 height 5
radio input "true"
click at [256, 164] on button "Controleer" at bounding box center [209, 162] width 215 height 15
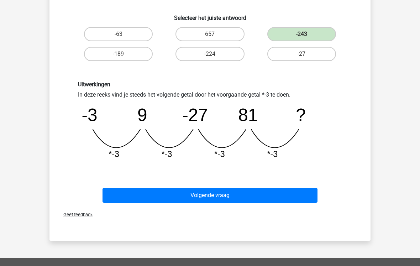
click at [172, 195] on button "Volgende vraag" at bounding box center [209, 195] width 215 height 15
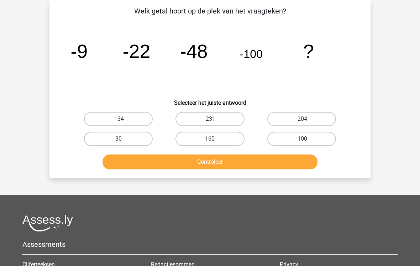
click at [288, 120] on label "-204" at bounding box center [301, 119] width 69 height 14
click at [301, 120] on input "-204" at bounding box center [303, 121] width 5 height 5
radio input "true"
click at [242, 161] on button "Controleer" at bounding box center [209, 162] width 215 height 15
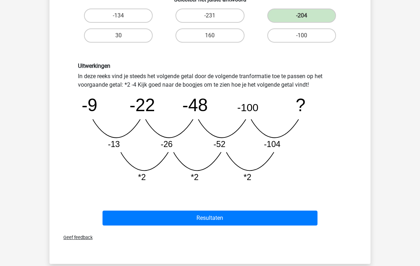
scroll to position [136, 0]
click at [191, 217] on button "Resultaten" at bounding box center [209, 218] width 215 height 15
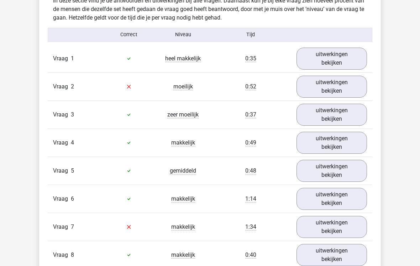
scroll to position [438, 0]
click at [321, 91] on link "uitwerkingen bekijken" at bounding box center [331, 87] width 70 height 22
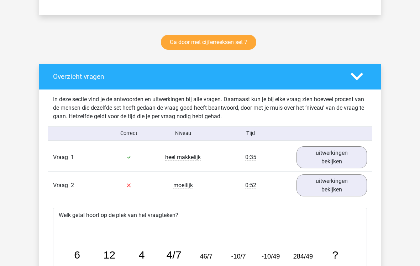
scroll to position [307, 0]
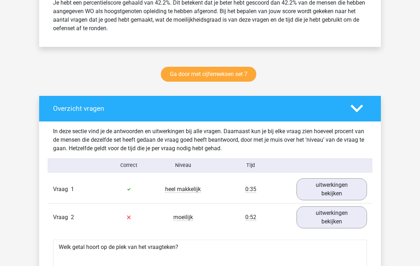
click at [174, 78] on link "Ga door met cijferreeksen set 7" at bounding box center [208, 74] width 95 height 15
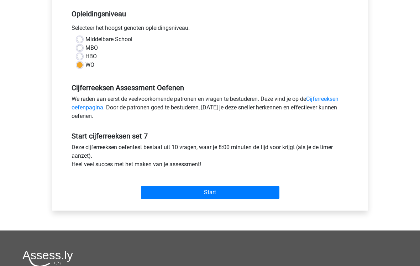
scroll to position [143, 0]
click at [157, 192] on input "Start" at bounding box center [210, 193] width 138 height 14
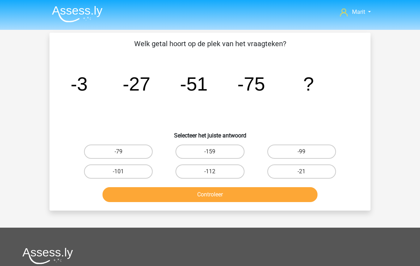
click at [290, 153] on label "-99" at bounding box center [301, 152] width 69 height 14
click at [301, 153] on input "-99" at bounding box center [303, 154] width 5 height 5
radio input "true"
click at [240, 193] on button "Controleer" at bounding box center [209, 194] width 215 height 15
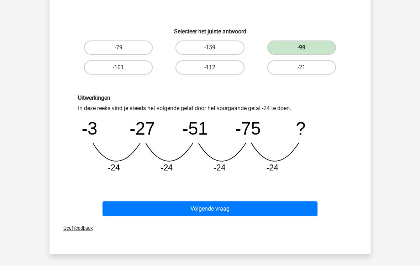
click at [165, 209] on button "Volgende vraag" at bounding box center [209, 209] width 215 height 15
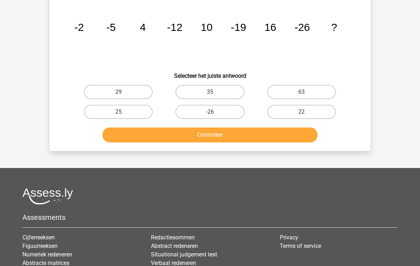
scroll to position [33, 0]
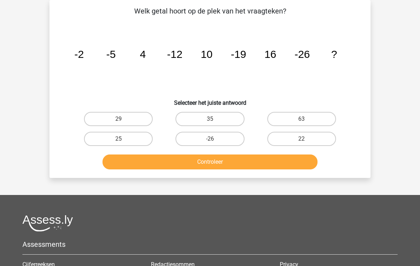
click at [192, 118] on label "35" at bounding box center [209, 119] width 69 height 14
click at [210, 119] on input "35" at bounding box center [212, 121] width 5 height 5
radio input "true"
click at [182, 167] on button "Controleer" at bounding box center [209, 162] width 215 height 15
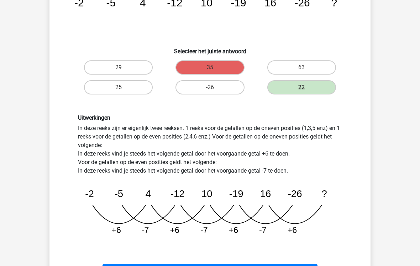
scroll to position [84, 0]
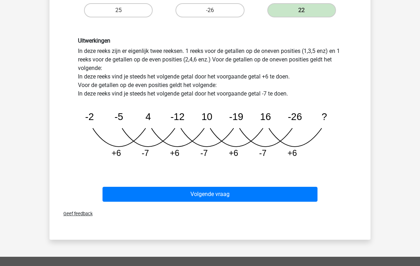
click at [163, 199] on button "Volgende vraag" at bounding box center [209, 194] width 215 height 15
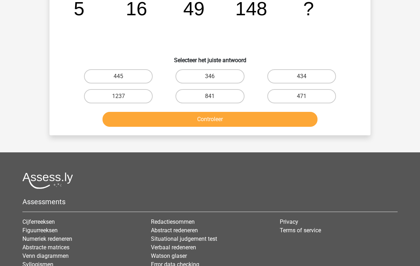
scroll to position [33, 0]
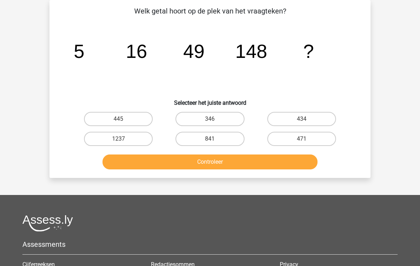
click at [122, 122] on input "445" at bounding box center [120, 121] width 5 height 5
radio input "true"
click at [162, 162] on button "Controleer" at bounding box center [209, 162] width 215 height 15
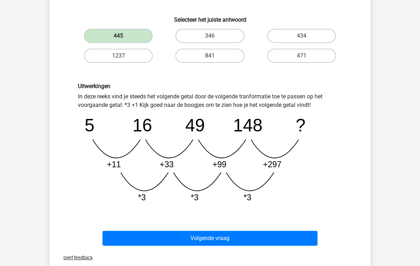
click at [163, 236] on button "Volgende vraag" at bounding box center [209, 238] width 215 height 15
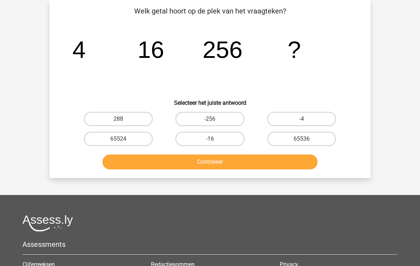
click at [286, 141] on label "65536" at bounding box center [301, 139] width 69 height 14
click at [301, 141] on input "65536" at bounding box center [303, 141] width 5 height 5
radio input "true"
click at [227, 166] on button "Controleer" at bounding box center [209, 162] width 215 height 15
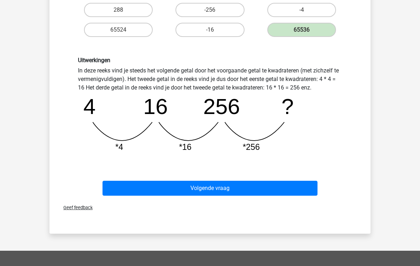
click at [138, 188] on button "Volgende vraag" at bounding box center [209, 188] width 215 height 15
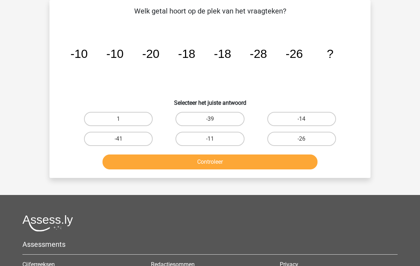
click at [284, 136] on label "-26" at bounding box center [301, 139] width 69 height 14
click at [301, 139] on input "-26" at bounding box center [303, 141] width 5 height 5
radio input "true"
click at [244, 162] on button "Controleer" at bounding box center [209, 162] width 215 height 15
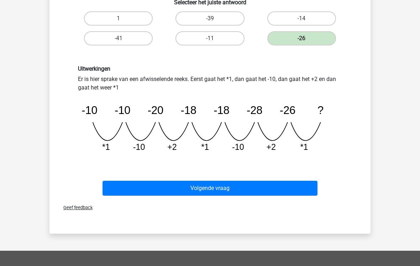
click at [166, 181] on button "Volgende vraag" at bounding box center [209, 188] width 215 height 15
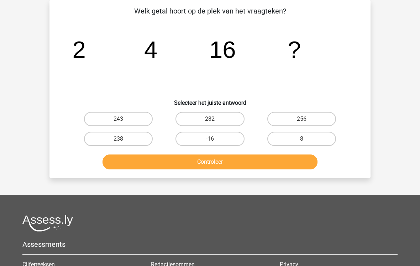
click at [289, 120] on label "256" at bounding box center [301, 119] width 69 height 14
click at [301, 120] on input "256" at bounding box center [303, 121] width 5 height 5
radio input "true"
click at [224, 162] on button "Controleer" at bounding box center [209, 162] width 215 height 15
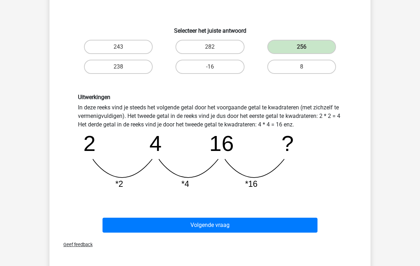
click at [163, 230] on button "Volgende vraag" at bounding box center [209, 225] width 215 height 15
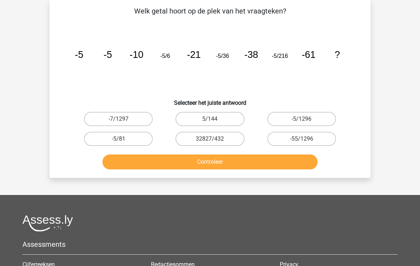
click at [288, 119] on label "-5/1296" at bounding box center [301, 119] width 69 height 14
click at [301, 119] on input "-5/1296" at bounding box center [303, 121] width 5 height 5
radio input "true"
click at [252, 159] on button "Controleer" at bounding box center [209, 162] width 215 height 15
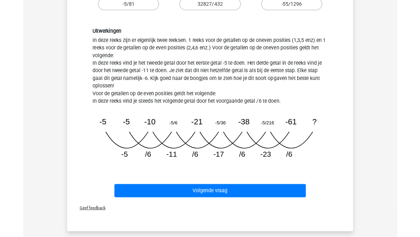
scroll to position [196, 0]
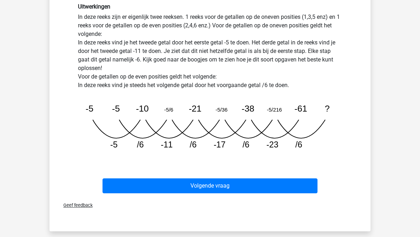
click at [187, 186] on button "Volgende vraag" at bounding box center [209, 186] width 215 height 15
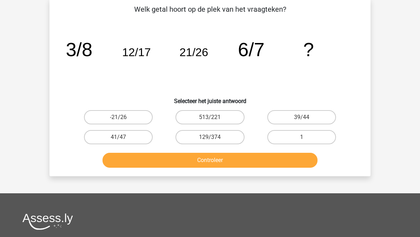
scroll to position [33, 0]
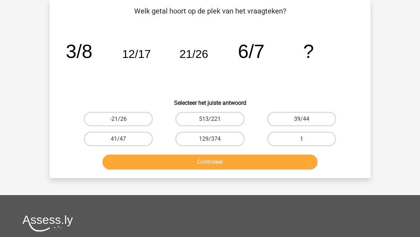
click at [202, 113] on label "513/221" at bounding box center [209, 119] width 69 height 14
click at [210, 119] on input "513/221" at bounding box center [212, 121] width 5 height 5
radio input "true"
click at [195, 169] on button "Controleer" at bounding box center [209, 162] width 215 height 15
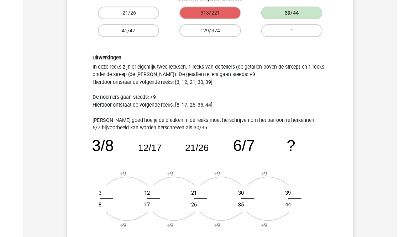
scroll to position [23, 0]
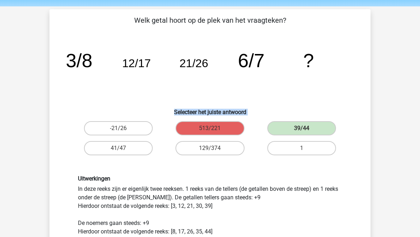
click at [57, 169] on div "Welk getal hoort op de plek van het vraagteken? image/svg+xml 3/8 12/17 21/26 6…" at bounding box center [209, 216] width 315 height 403
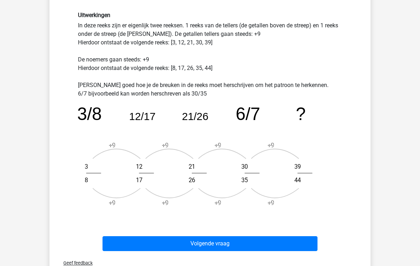
click at [131, 237] on button "Volgende vraag" at bounding box center [209, 243] width 215 height 15
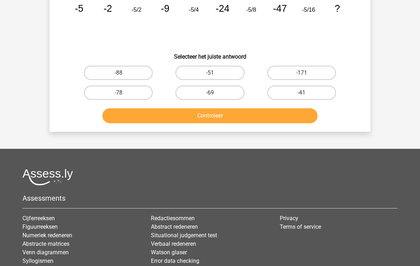
scroll to position [33, 0]
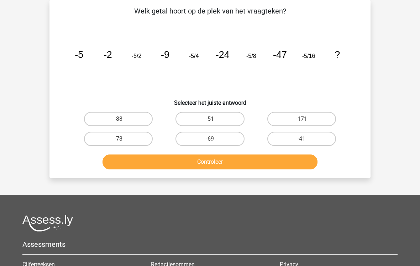
click at [122, 142] on input "-78" at bounding box center [120, 141] width 5 height 5
radio input "true"
click at [137, 163] on button "Controleer" at bounding box center [209, 162] width 215 height 15
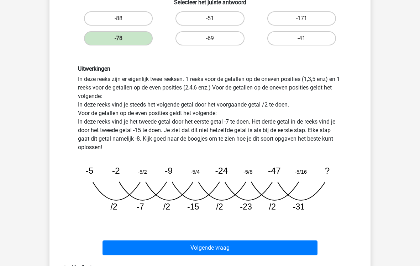
click at [154, 237] on button "Volgende vraag" at bounding box center [209, 248] width 215 height 15
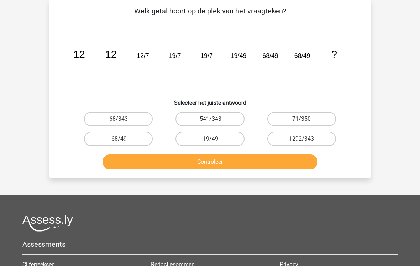
click at [111, 119] on label "68/343" at bounding box center [118, 119] width 69 height 14
click at [118, 119] on input "68/343" at bounding box center [120, 121] width 5 height 5
radio input "true"
click at [129, 167] on button "Controleer" at bounding box center [209, 162] width 215 height 15
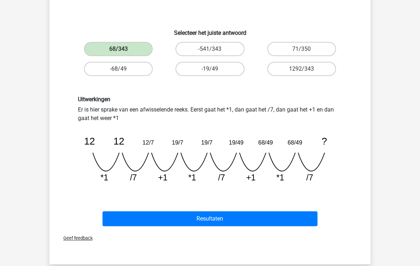
scroll to position [107, 0]
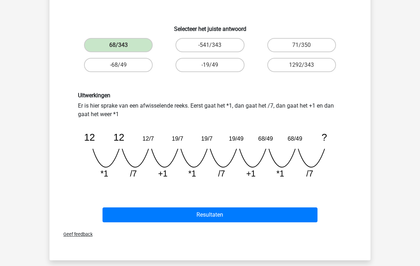
click at [143, 211] on button "Resultaten" at bounding box center [209, 215] width 215 height 15
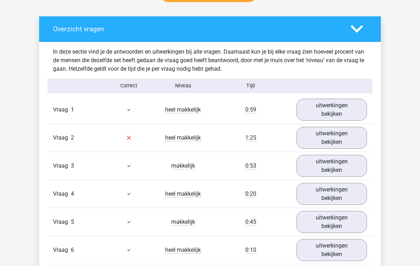
scroll to position [442, 0]
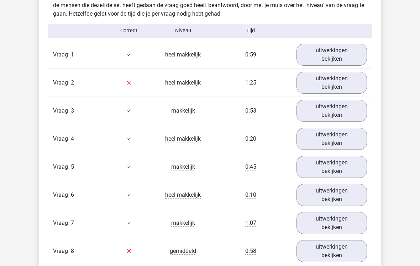
click at [316, 86] on link "uitwerkingen bekijken" at bounding box center [331, 83] width 70 height 22
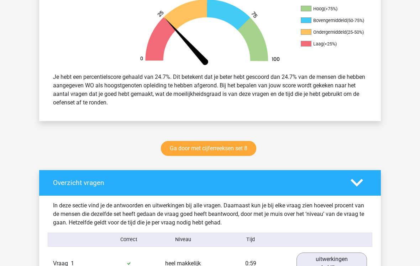
scroll to position [232, 0]
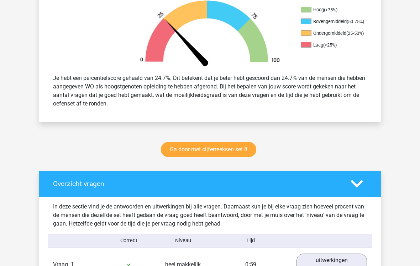
click at [171, 154] on link "Ga door met cijferreeksen set 8" at bounding box center [208, 150] width 95 height 15
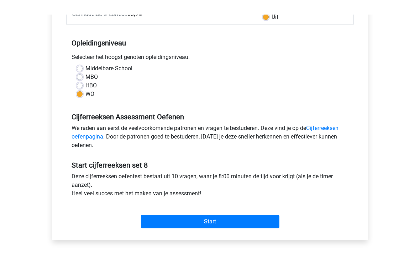
scroll to position [100, 0]
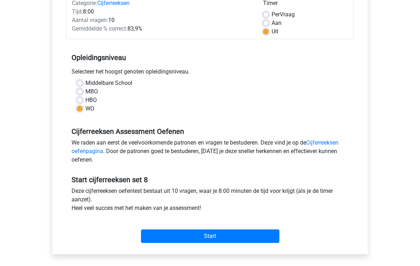
click at [159, 233] on input "Start" at bounding box center [210, 237] width 138 height 14
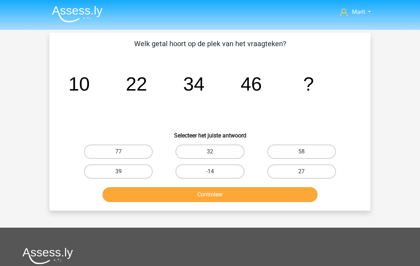
click at [294, 153] on label "58" at bounding box center [301, 152] width 69 height 14
click at [301, 153] on input "58" at bounding box center [303, 154] width 5 height 5
radio input "true"
click at [240, 197] on button "Controleer" at bounding box center [209, 194] width 215 height 15
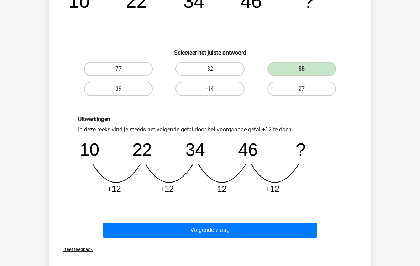
click at [129, 228] on button "Volgende vraag" at bounding box center [209, 230] width 215 height 15
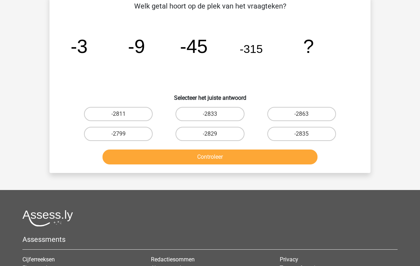
scroll to position [33, 0]
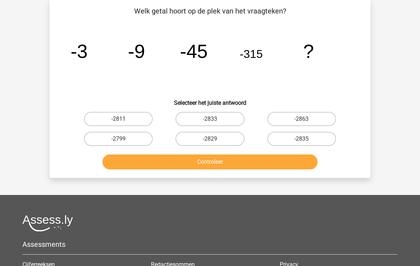
click at [290, 139] on label "-2835" at bounding box center [301, 139] width 69 height 14
click at [301, 139] on input "-2835" at bounding box center [303, 141] width 5 height 5
radio input "true"
click at [240, 163] on button "Controleer" at bounding box center [209, 162] width 215 height 15
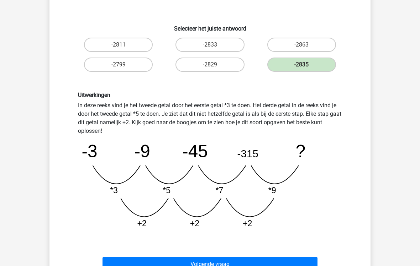
click at [185, 237] on button "Volgende vraag" at bounding box center [209, 264] width 215 height 15
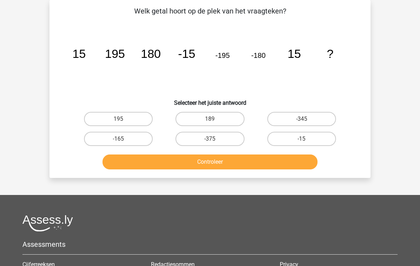
click at [202, 142] on label "-375" at bounding box center [209, 139] width 69 height 14
click at [210, 142] on input "-375" at bounding box center [212, 141] width 5 height 5
radio input "true"
click at [201, 165] on button "Controleer" at bounding box center [209, 162] width 215 height 15
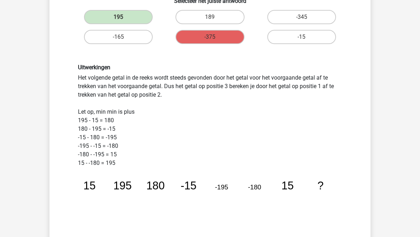
scroll to position [164, 0]
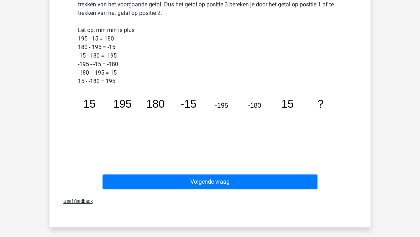
click at [159, 186] on button "Volgende vraag" at bounding box center [209, 182] width 215 height 15
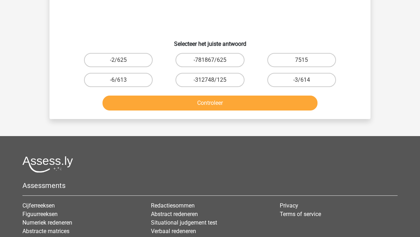
scroll to position [33, 0]
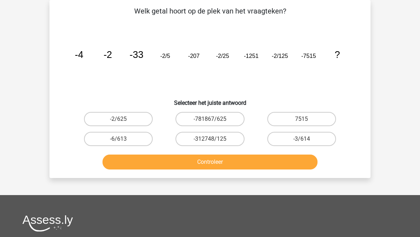
click at [289, 136] on label "-3/614" at bounding box center [301, 139] width 69 height 14
click at [301, 139] on input "-3/614" at bounding box center [303, 141] width 5 height 5
radio input "true"
click at [231, 167] on button "Controleer" at bounding box center [209, 162] width 215 height 15
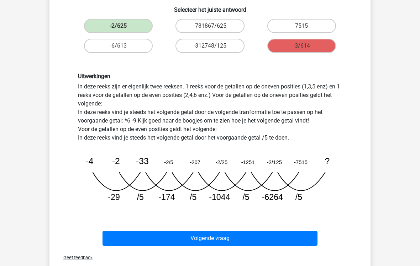
click at [122, 237] on button "Volgende vraag" at bounding box center [209, 238] width 215 height 15
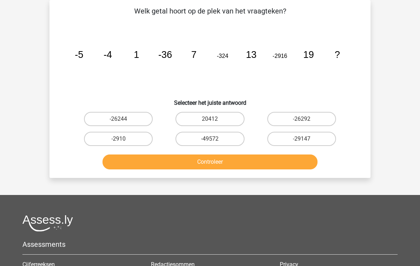
click at [114, 122] on label "-26244" at bounding box center [118, 119] width 69 height 14
click at [118, 122] on input "-26244" at bounding box center [120, 121] width 5 height 5
radio input "true"
click at [136, 167] on button "Controleer" at bounding box center [209, 162] width 215 height 15
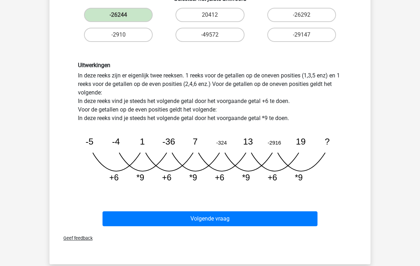
click at [132, 222] on button "Volgende vraag" at bounding box center [209, 219] width 215 height 15
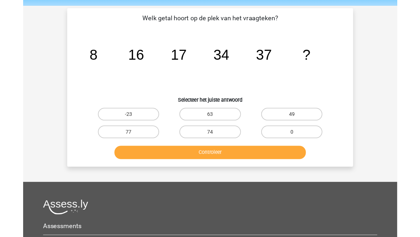
scroll to position [53, 0]
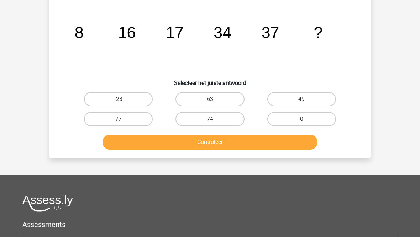
click at [215, 119] on label "74" at bounding box center [209, 119] width 69 height 14
click at [214, 119] on input "74" at bounding box center [212, 121] width 5 height 5
radio input "true"
click at [195, 145] on button "Controleer" at bounding box center [209, 142] width 215 height 15
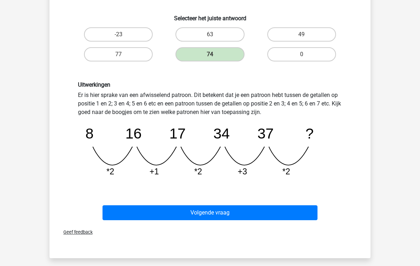
click at [183, 211] on button "Volgende vraag" at bounding box center [209, 213] width 215 height 15
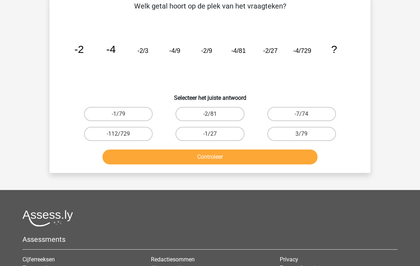
scroll to position [33, 0]
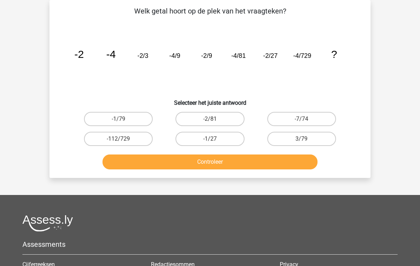
click at [209, 118] on label "-2/81" at bounding box center [209, 119] width 69 height 14
click at [210, 119] on input "-2/81" at bounding box center [212, 121] width 5 height 5
radio input "true"
click at [193, 162] on button "Controleer" at bounding box center [209, 162] width 215 height 15
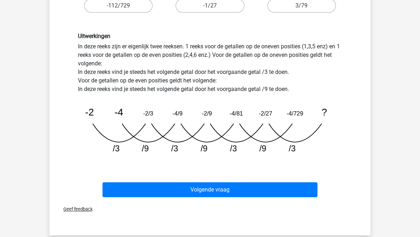
click at [195, 187] on button "Volgende vraag" at bounding box center [209, 189] width 215 height 15
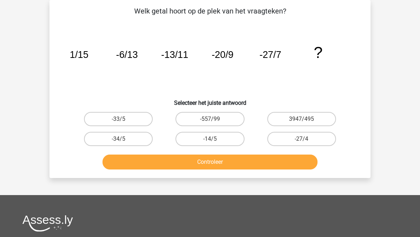
click at [117, 137] on label "-34/5" at bounding box center [118, 139] width 69 height 14
click at [118, 139] on input "-34/5" at bounding box center [120, 141] width 5 height 5
radio input "true"
click at [137, 163] on button "Controleer" at bounding box center [209, 162] width 215 height 15
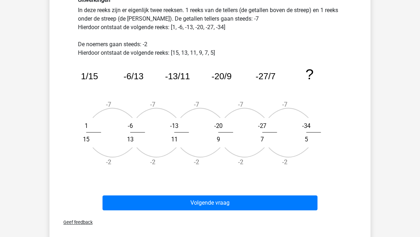
click at [166, 201] on button "Volgende vraag" at bounding box center [209, 203] width 215 height 15
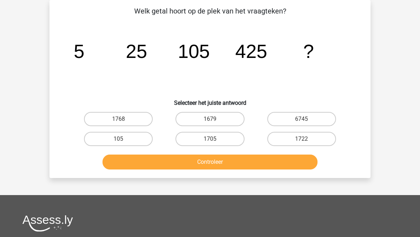
click at [199, 143] on label "1705" at bounding box center [209, 139] width 69 height 14
click at [210, 143] on input "1705" at bounding box center [212, 141] width 5 height 5
radio input "true"
click at [186, 164] on button "Controleer" at bounding box center [209, 162] width 215 height 15
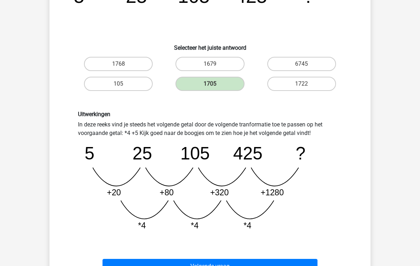
click at [153, 237] on button "Volgende vraag" at bounding box center [209, 267] width 215 height 15
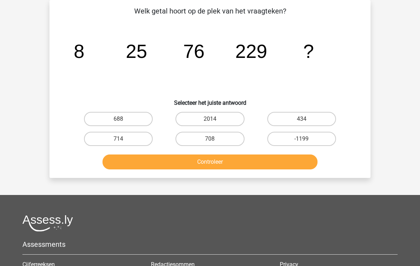
click at [127, 117] on label "688" at bounding box center [118, 119] width 69 height 14
click at [123, 119] on input "688" at bounding box center [120, 121] width 5 height 5
radio input "true"
click at [180, 160] on button "Controleer" at bounding box center [209, 162] width 215 height 15
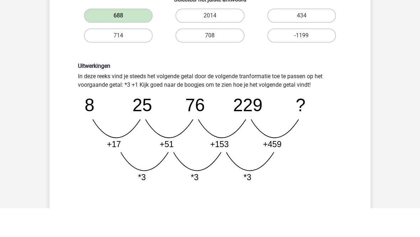
scroll to position [136, 0]
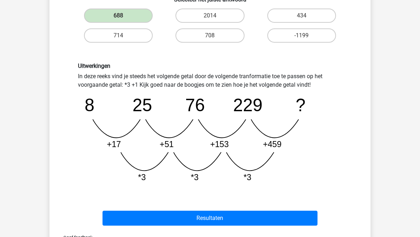
click at [164, 219] on button "Resultaten" at bounding box center [209, 218] width 215 height 15
click at [180, 218] on button "Resultaten" at bounding box center [209, 218] width 215 height 15
click at [201, 215] on button "Resultaten" at bounding box center [209, 218] width 215 height 15
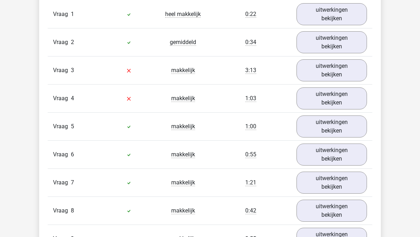
scroll to position [483, 0]
click at [315, 68] on link "uitwerkingen bekijken" at bounding box center [331, 70] width 70 height 22
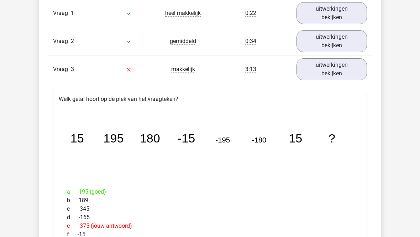
scroll to position [481, 0]
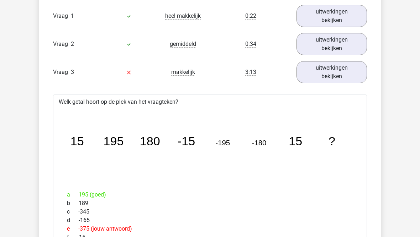
click at [314, 70] on link "uitwerkingen bekijken" at bounding box center [331, 72] width 70 height 22
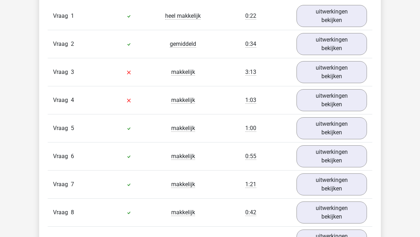
click at [316, 102] on link "uitwerkingen bekijken" at bounding box center [331, 100] width 70 height 22
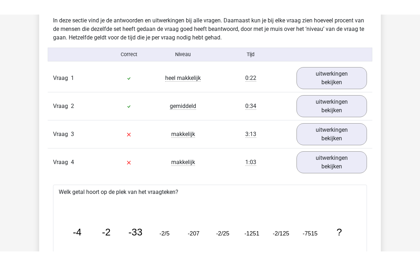
scroll to position [404, 0]
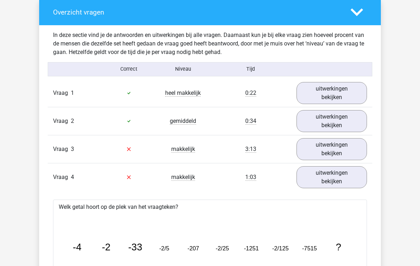
click at [319, 172] on link "uitwerkingen bekijken" at bounding box center [331, 177] width 70 height 22
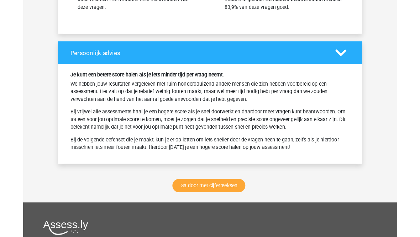
scroll to position [1001, 0]
